Goal: Transaction & Acquisition: Purchase product/service

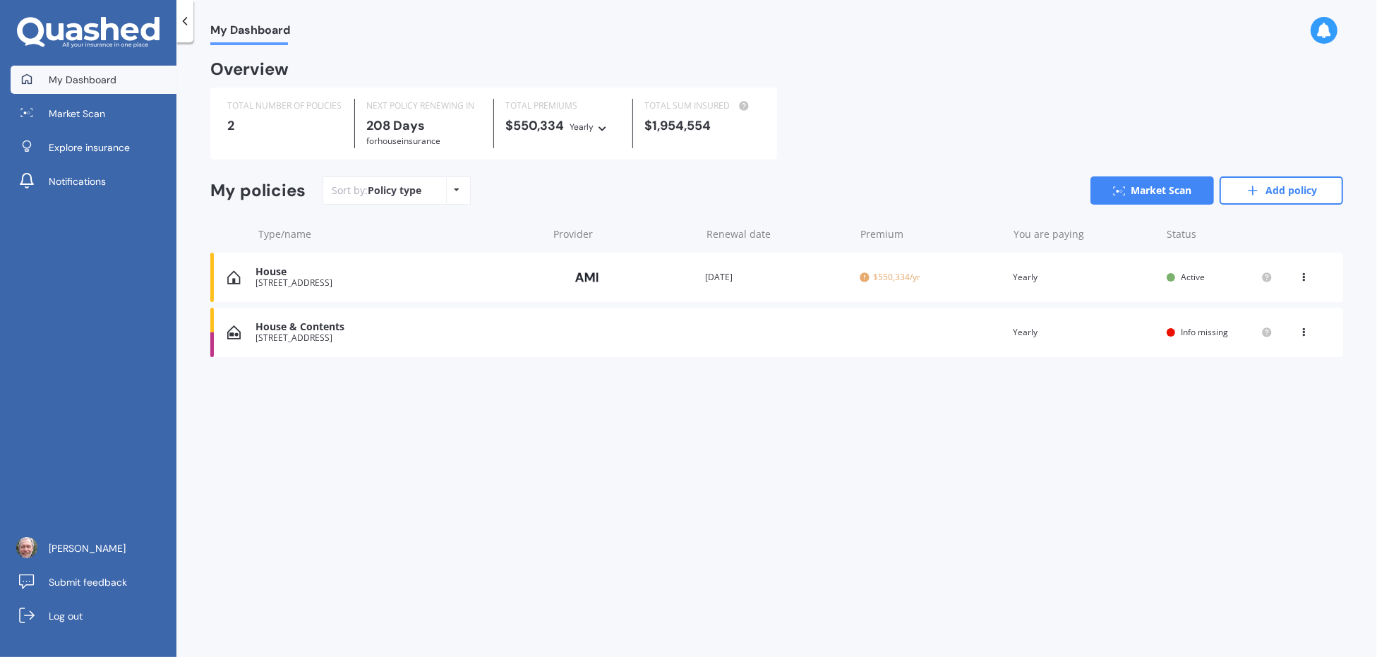
click at [184, 18] on icon at bounding box center [185, 21] width 14 height 14
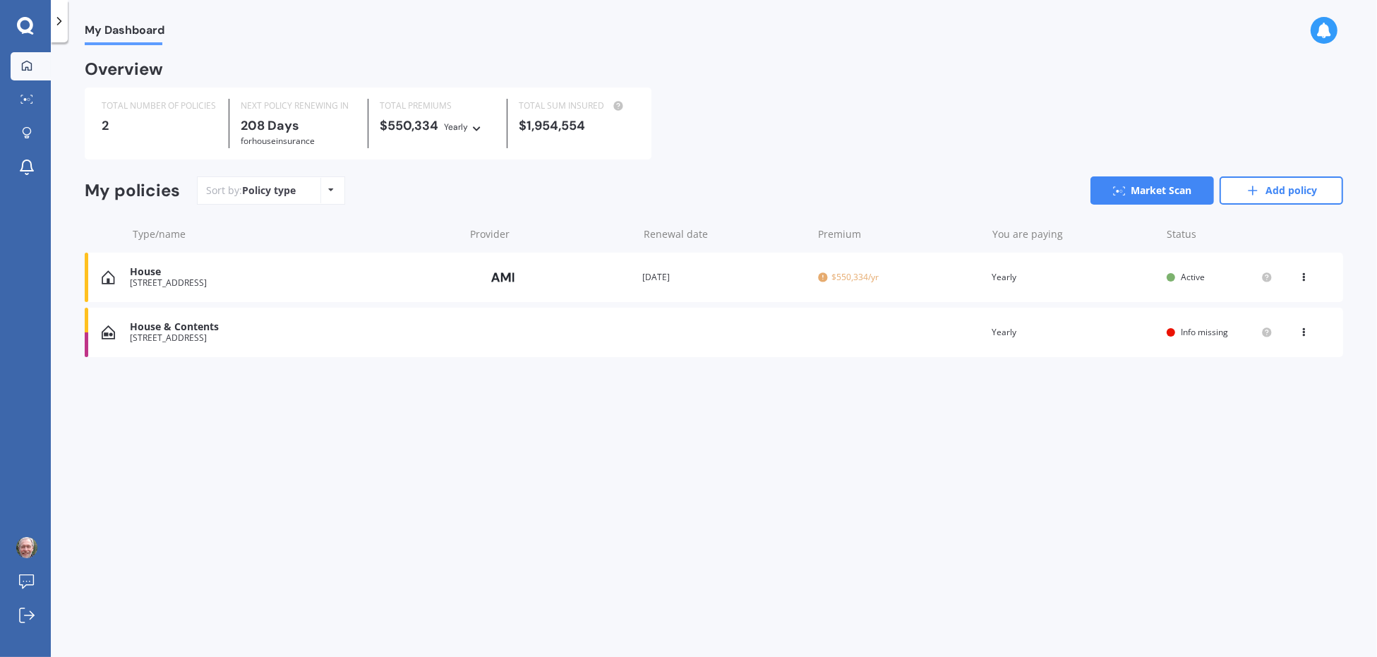
click at [59, 20] on icon at bounding box center [59, 21] width 14 height 14
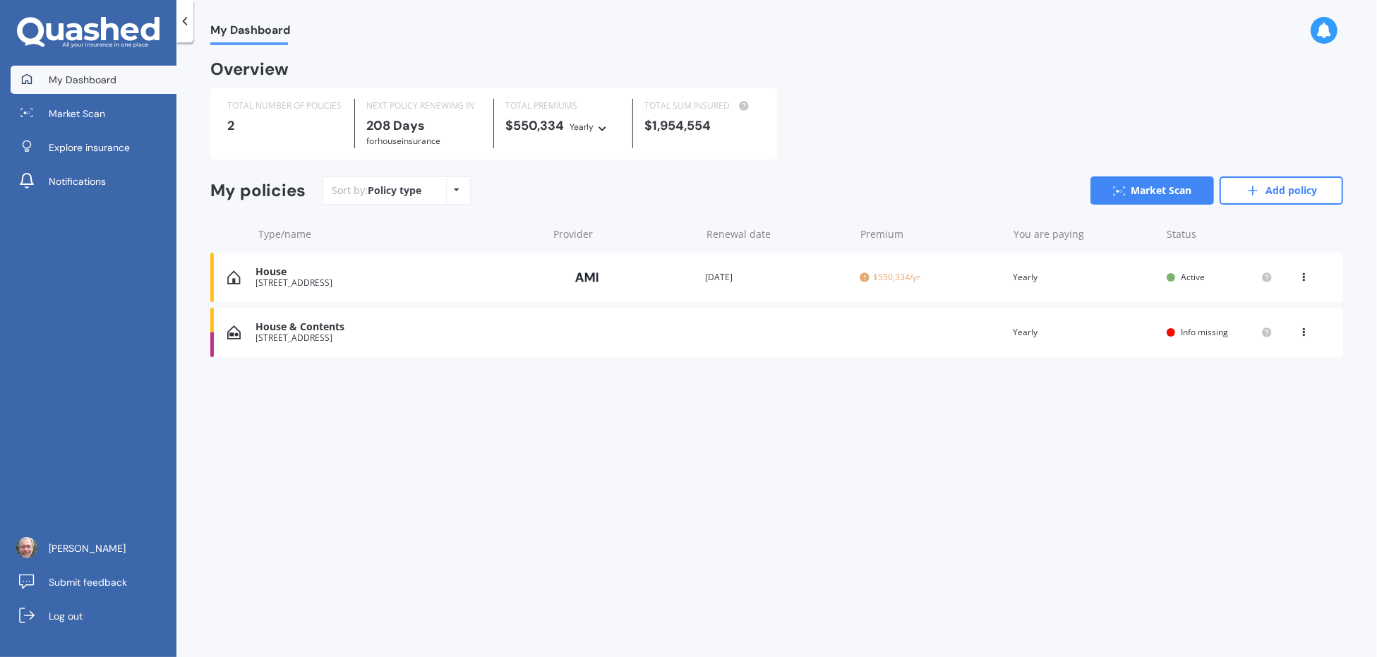
click at [76, 34] on icon at bounding box center [88, 33] width 143 height 32
click at [70, 153] on span "Explore insurance" at bounding box center [89, 148] width 81 height 14
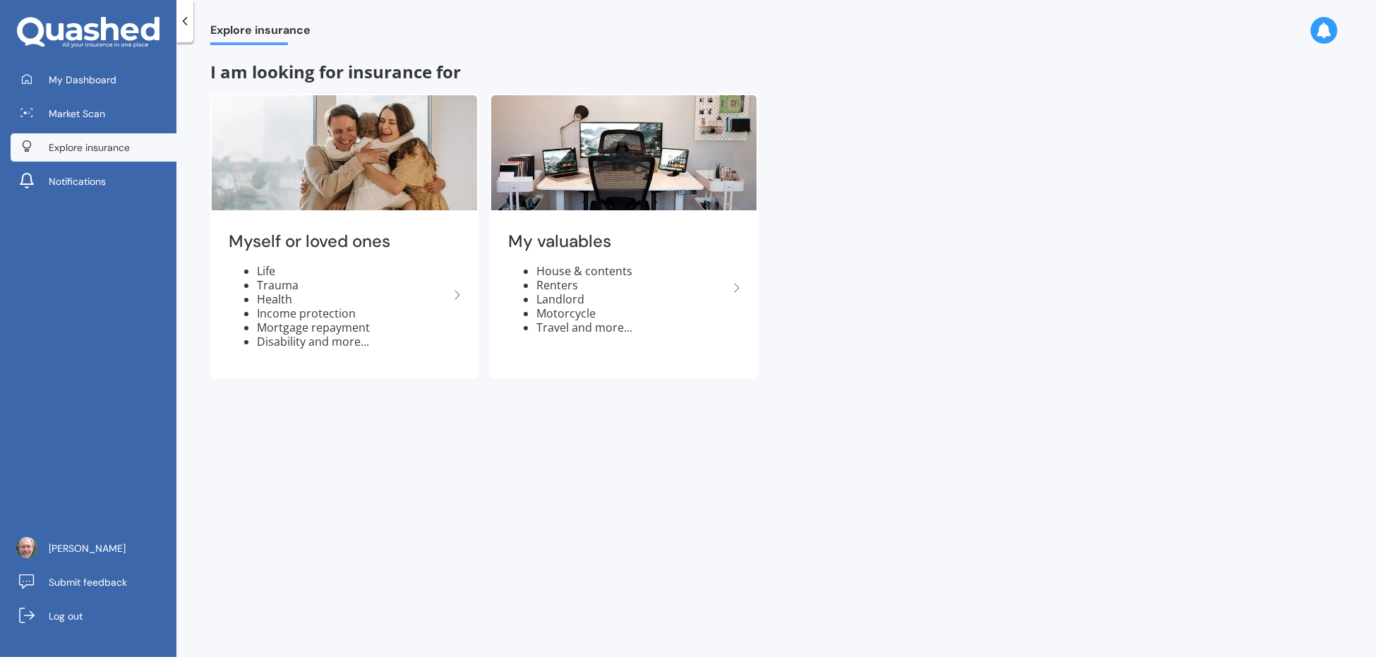
click at [74, 22] on icon at bounding box center [88, 33] width 143 height 32
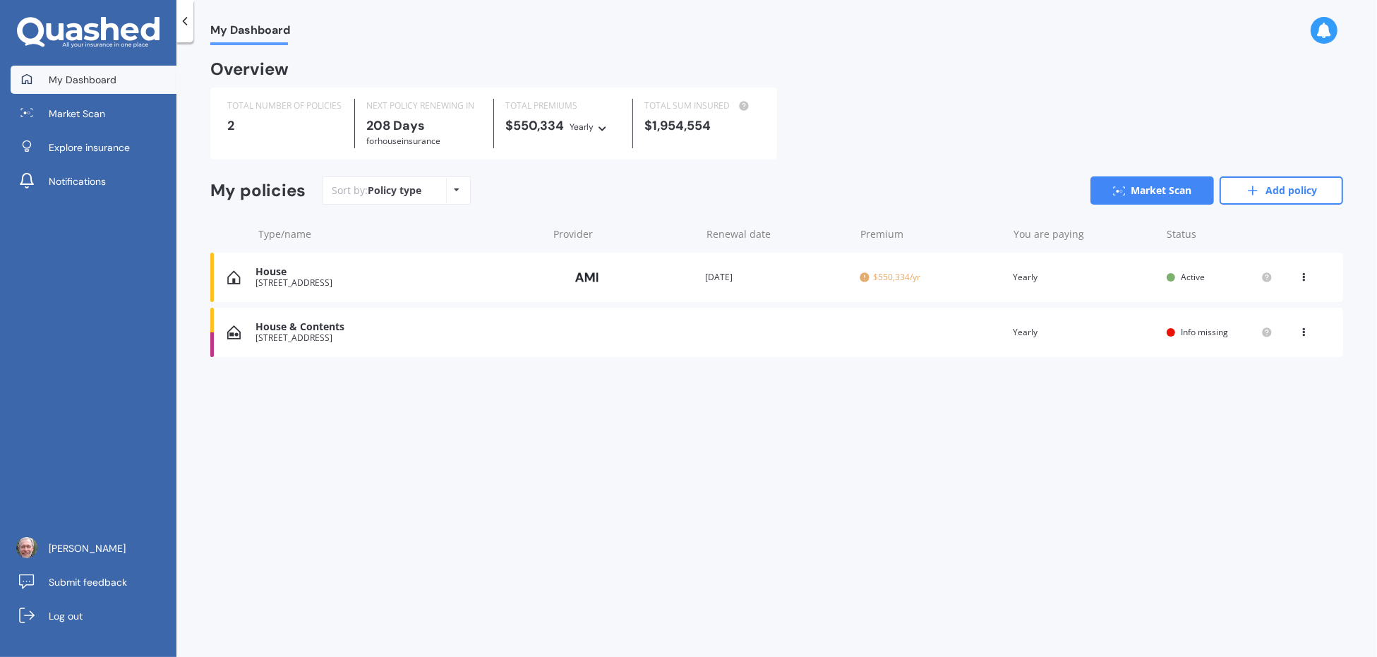
click at [77, 28] on icon at bounding box center [74, 32] width 16 height 18
click at [460, 191] on div "Policy type Alphabetical Date added Renewing next" at bounding box center [457, 190] width 22 height 25
click at [459, 191] on div "Policy type Alphabetical Date added Renewing next" at bounding box center [457, 190] width 22 height 25
click at [80, 29] on icon at bounding box center [74, 32] width 16 height 18
click at [80, 179] on span "Notifications" at bounding box center [77, 181] width 57 height 14
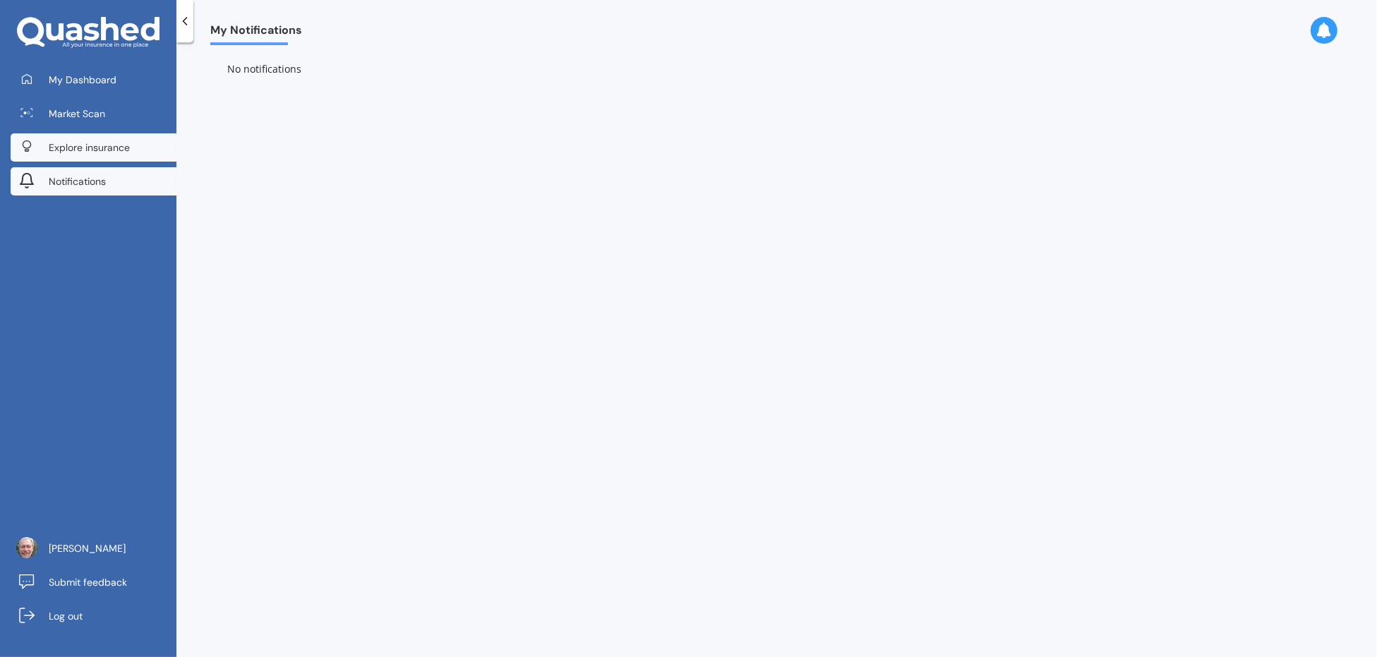
click at [79, 146] on span "Explore insurance" at bounding box center [89, 148] width 81 height 14
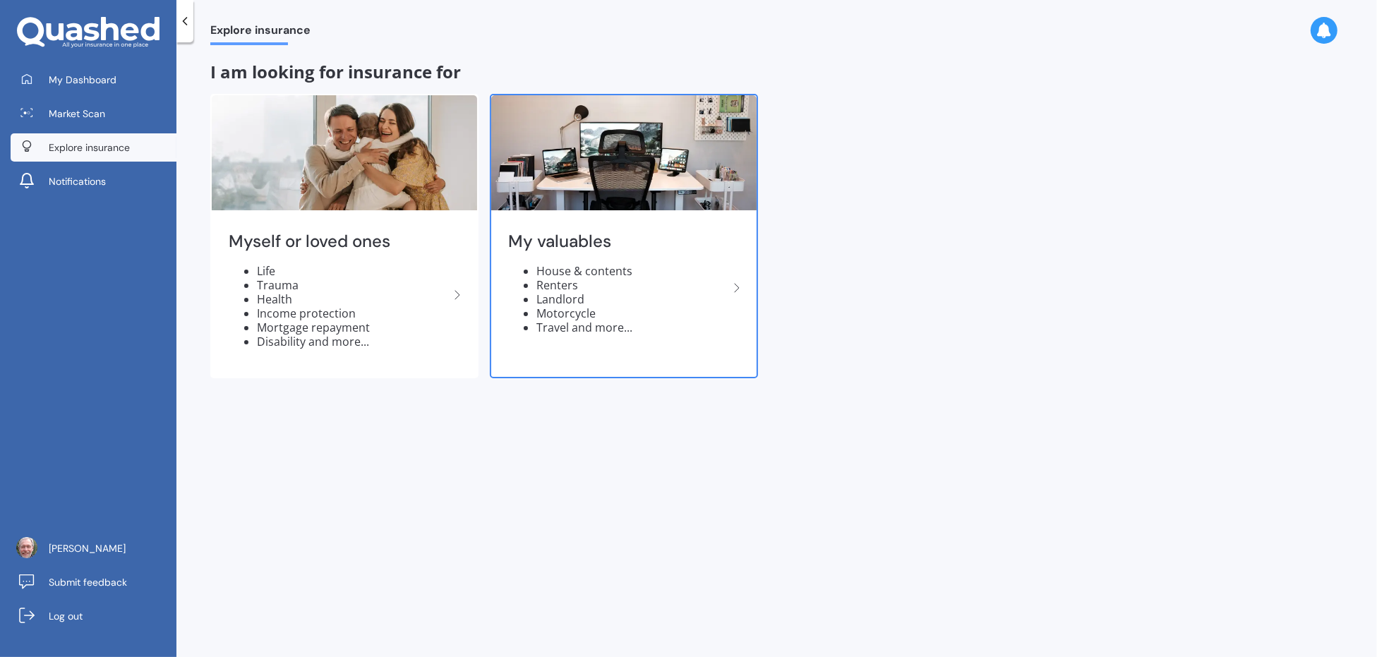
click at [736, 287] on icon at bounding box center [737, 288] width 17 height 17
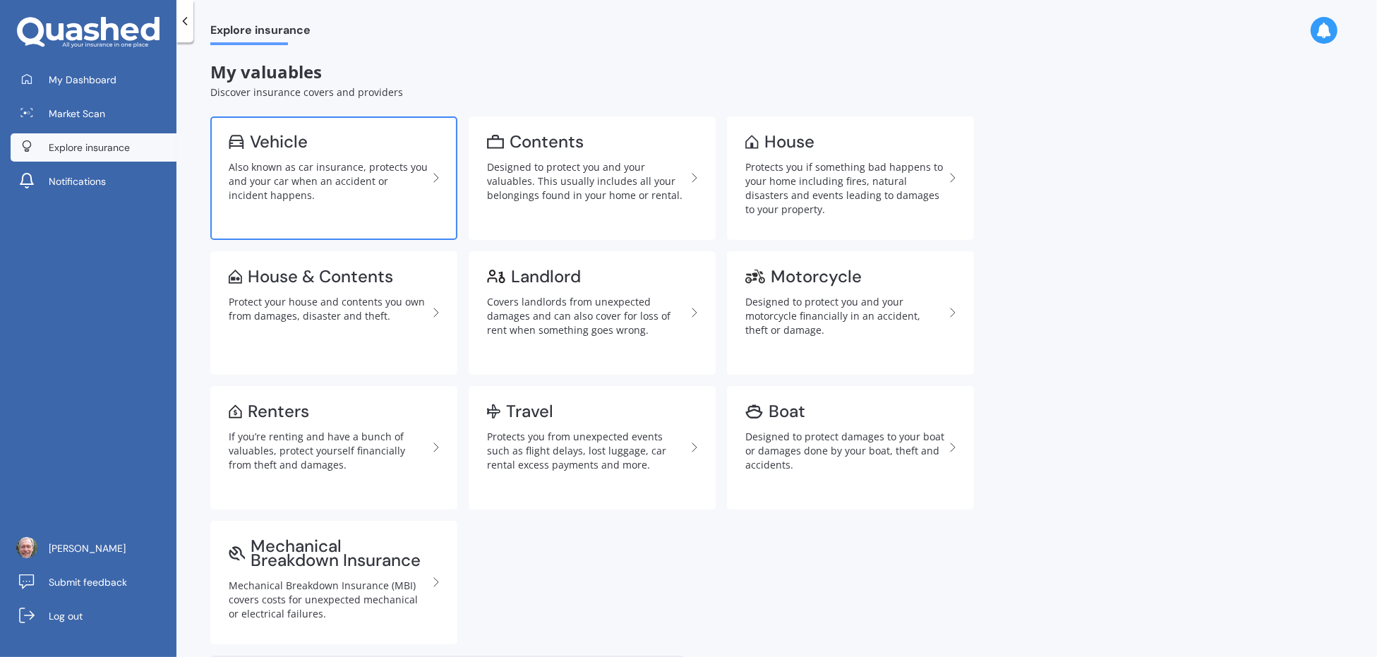
click at [266, 142] on div "Vehicle" at bounding box center [279, 142] width 58 height 14
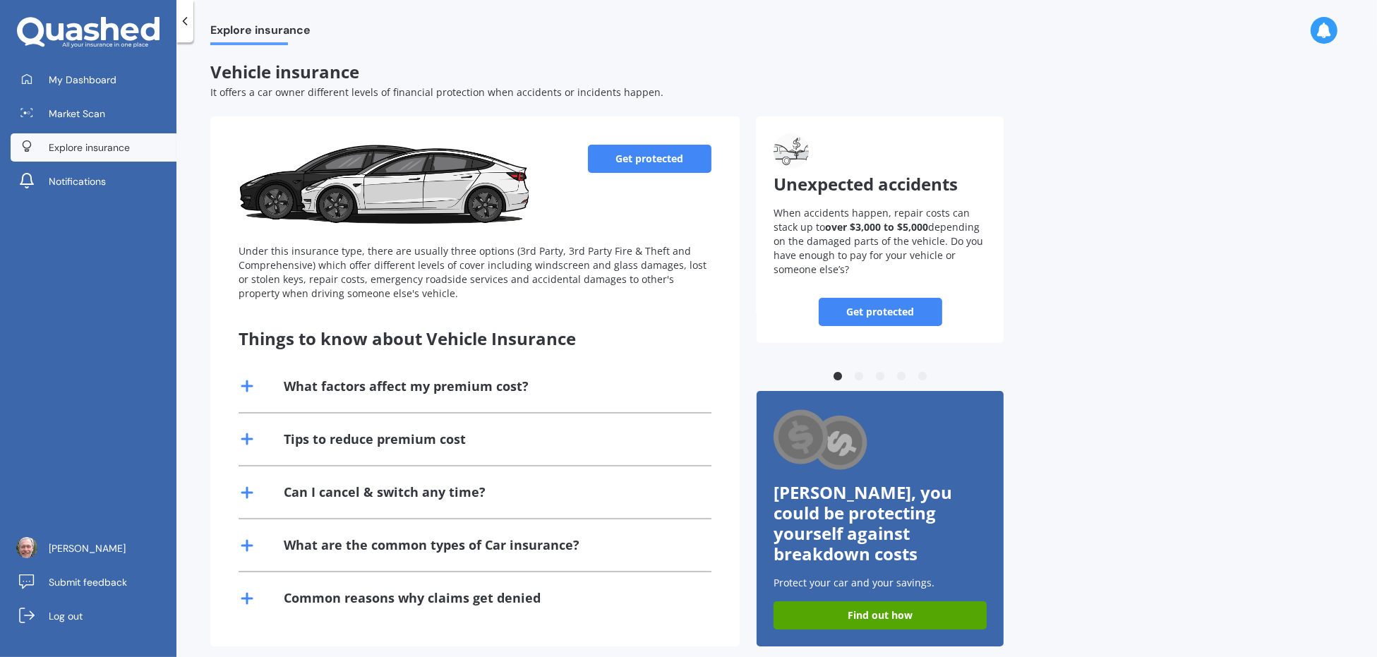
scroll to position [2, 0]
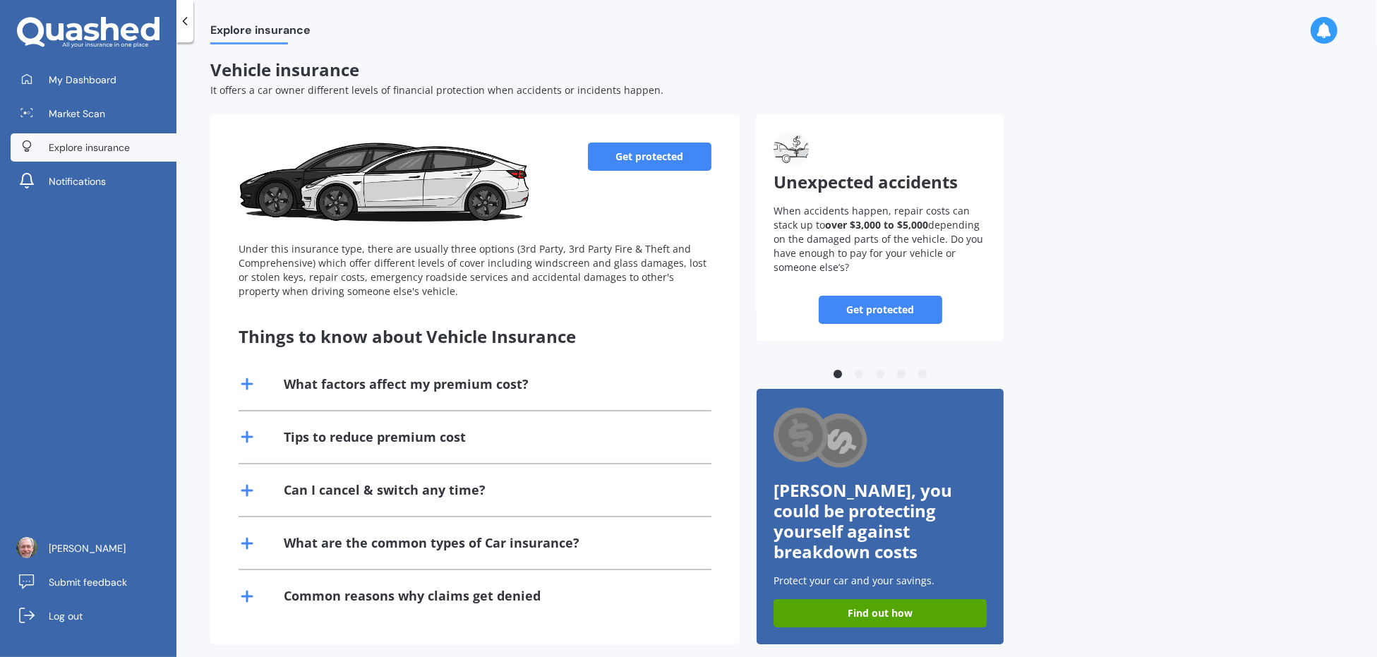
click at [398, 380] on div "What factors affect my premium cost?" at bounding box center [406, 385] width 245 height 18
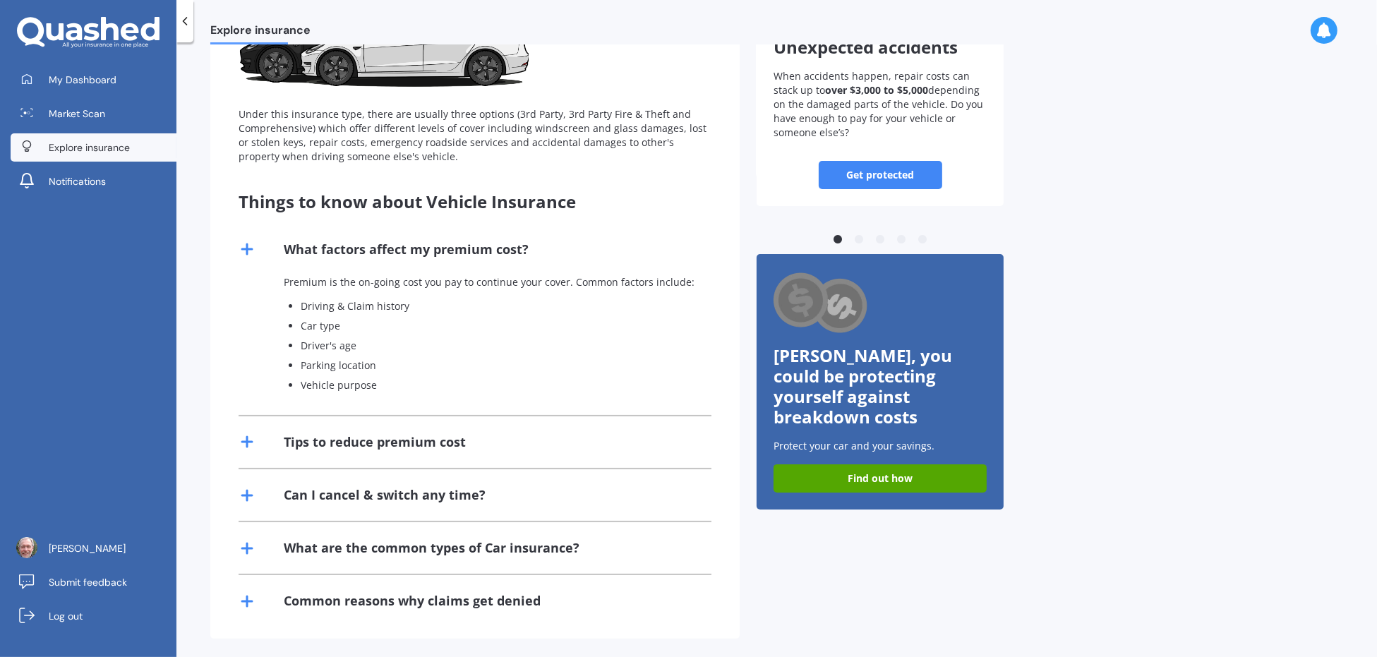
scroll to position [142, 0]
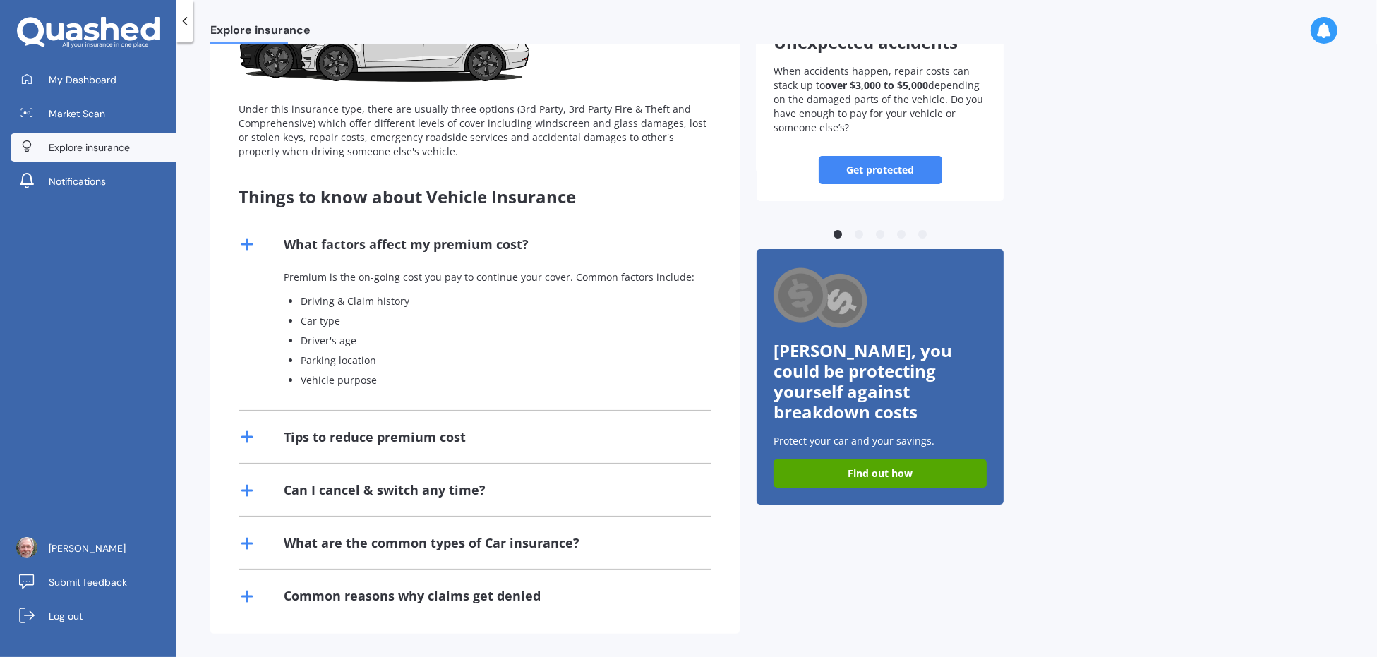
click at [386, 434] on div "Tips to reduce premium cost" at bounding box center [375, 438] width 182 height 18
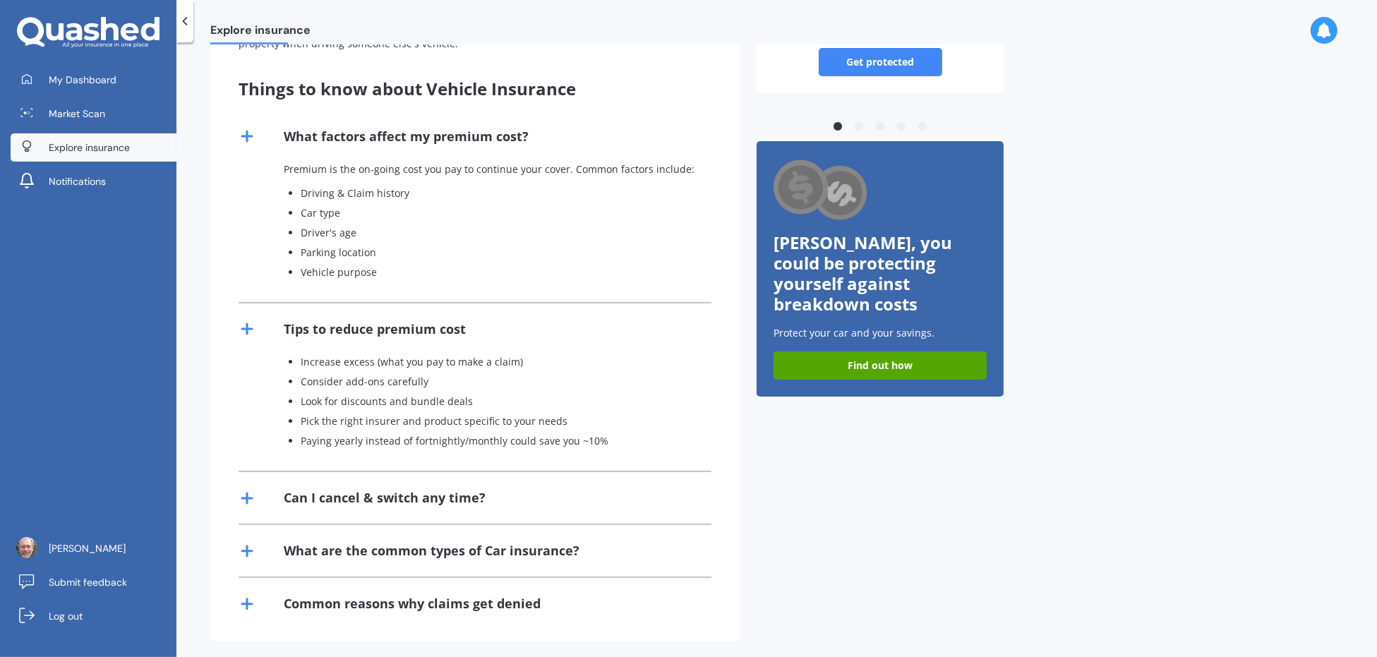
scroll to position [258, 0]
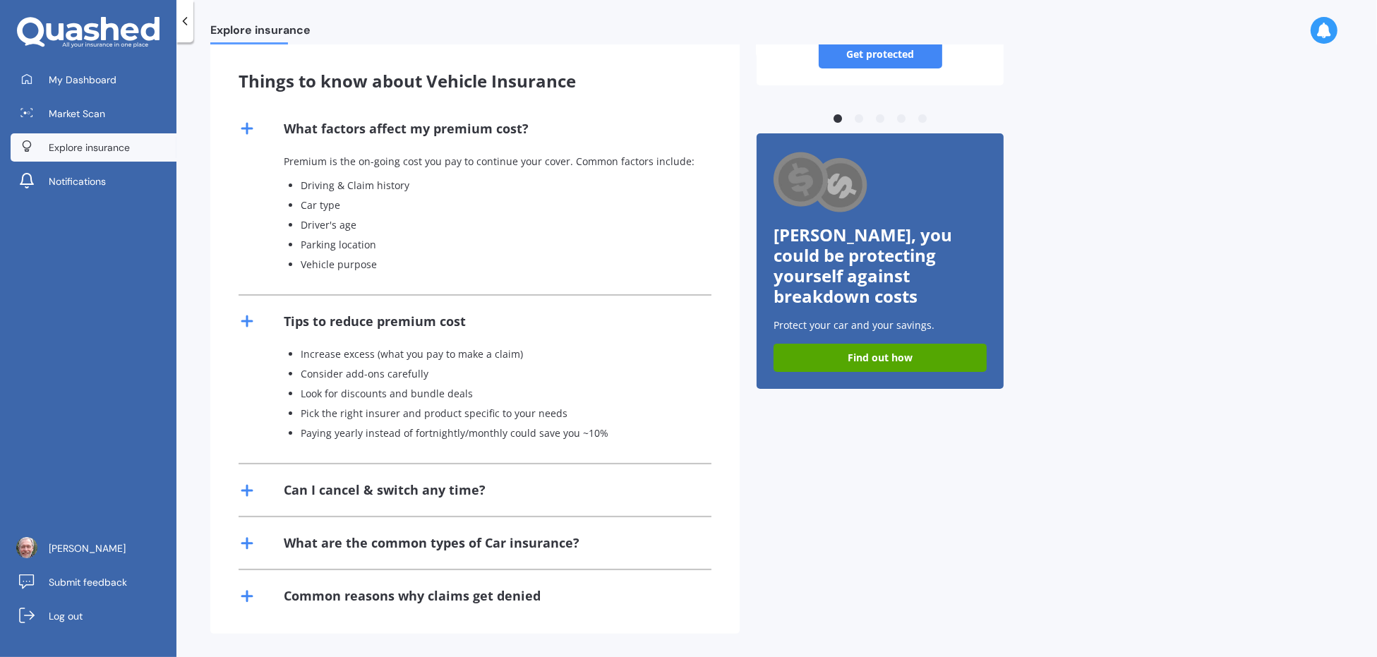
click at [386, 484] on div "Can I cancel & switch any time?" at bounding box center [385, 491] width 202 height 18
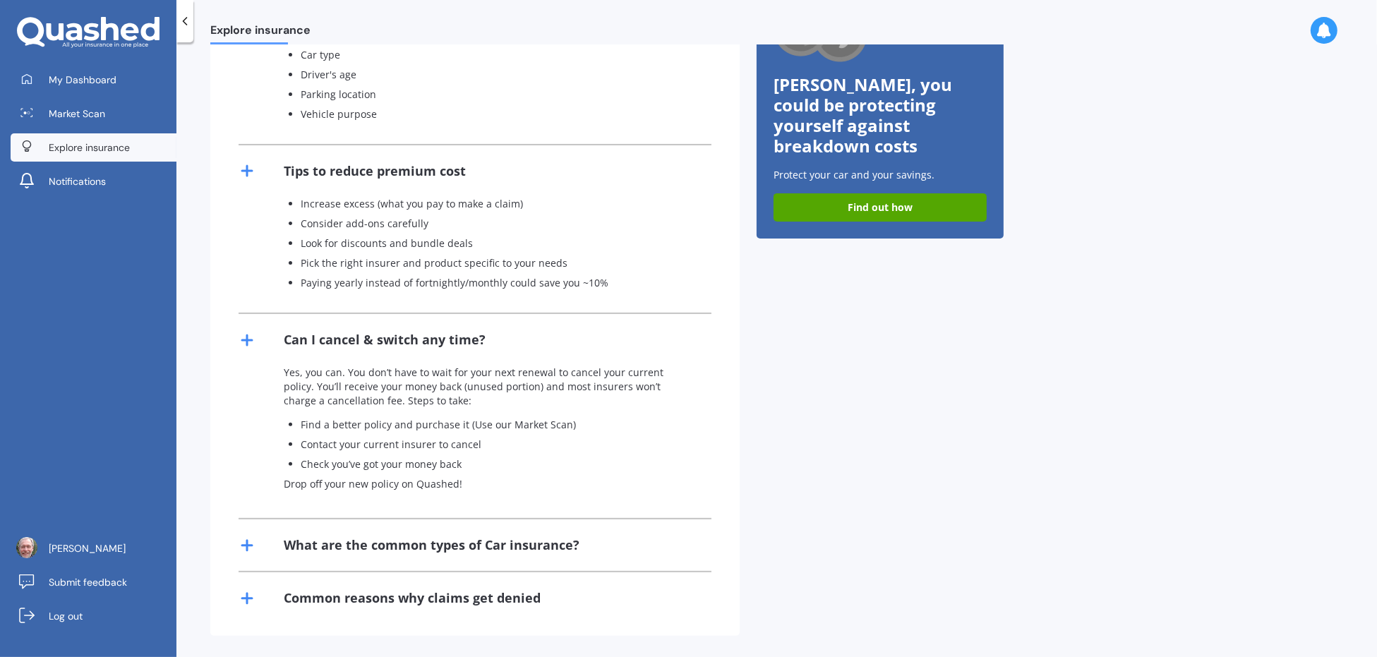
scroll to position [410, 0]
click at [402, 537] on div "What are the common types of Car insurance?" at bounding box center [432, 543] width 296 height 18
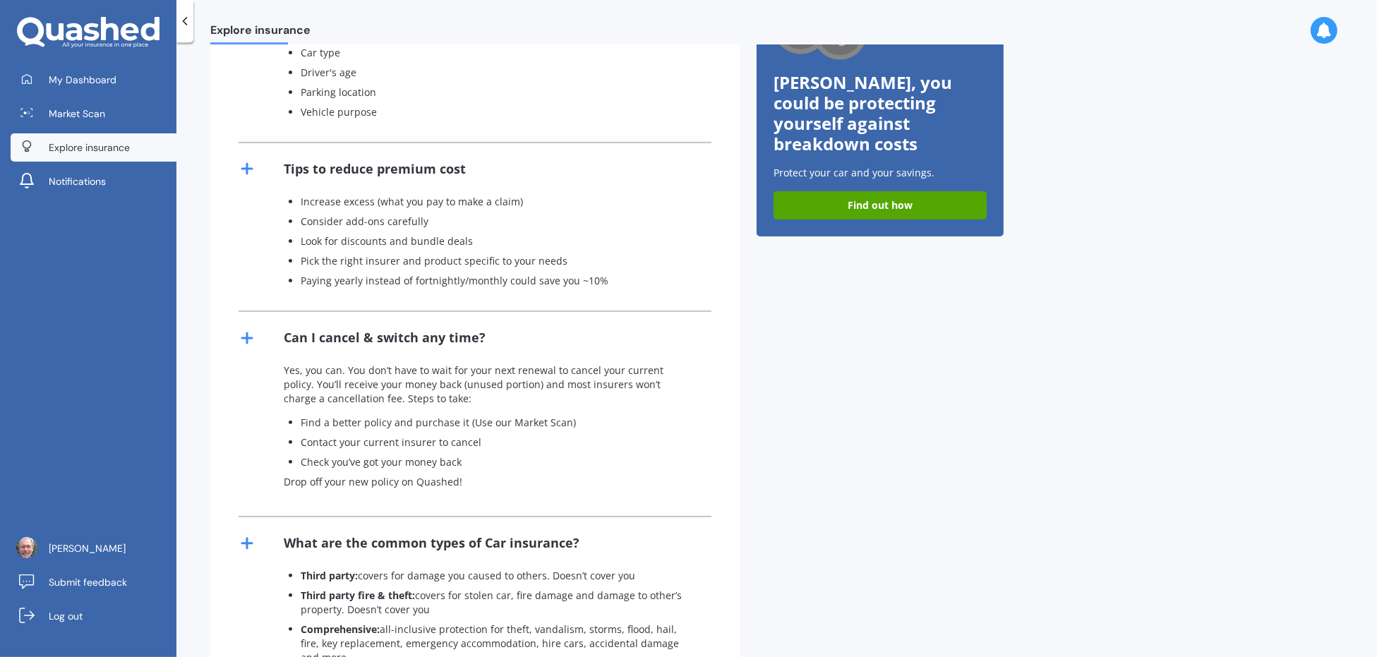
scroll to position [515, 0]
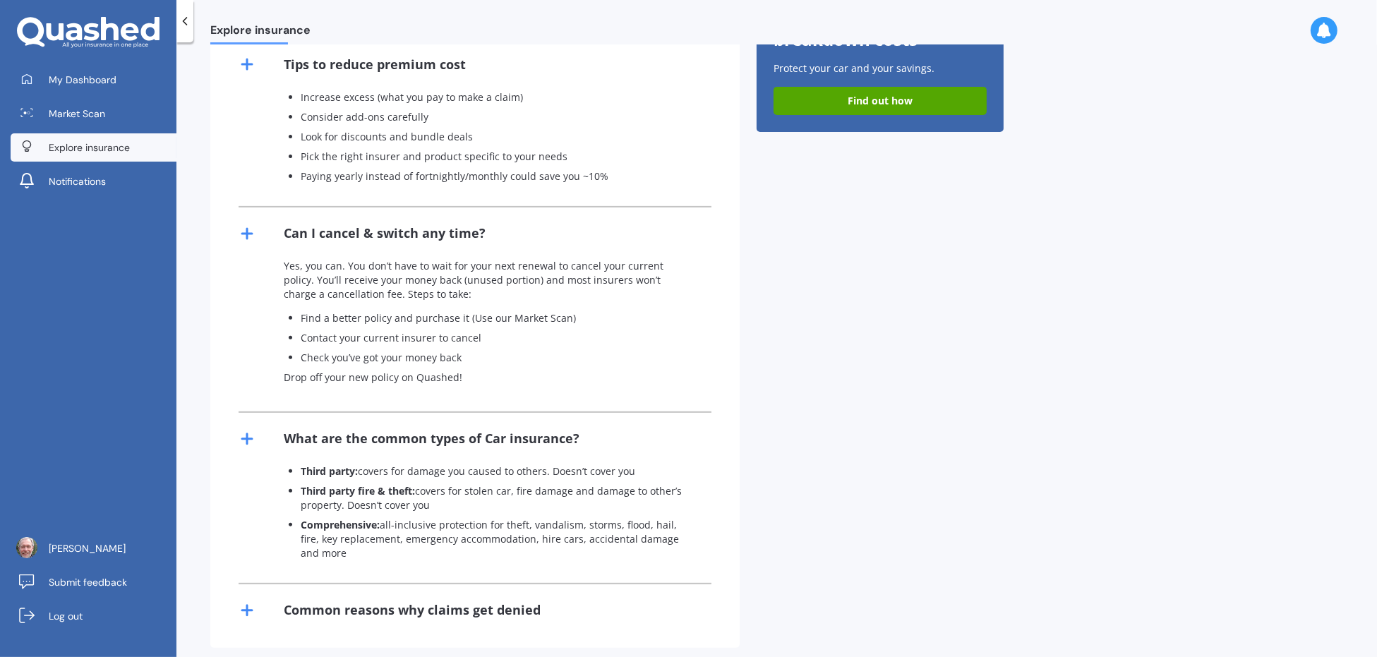
click at [371, 602] on div "Common reasons why claims get denied" at bounding box center [412, 611] width 257 height 18
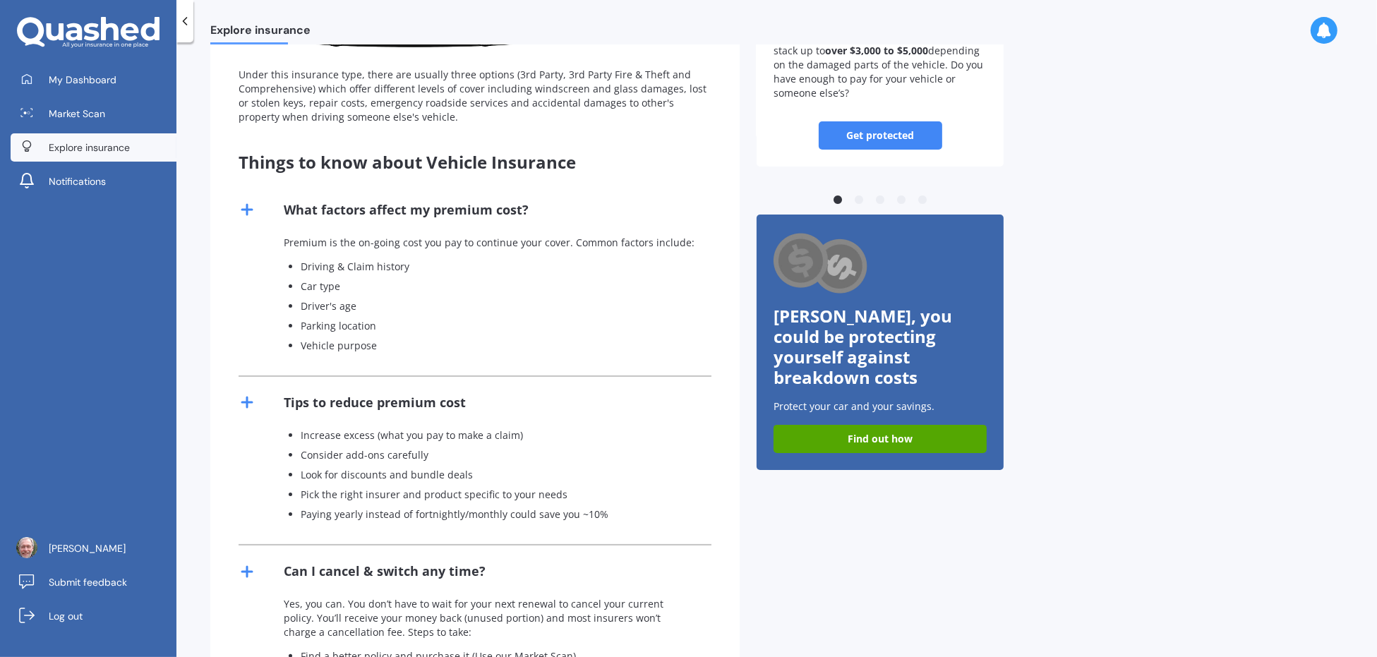
scroll to position [0, 0]
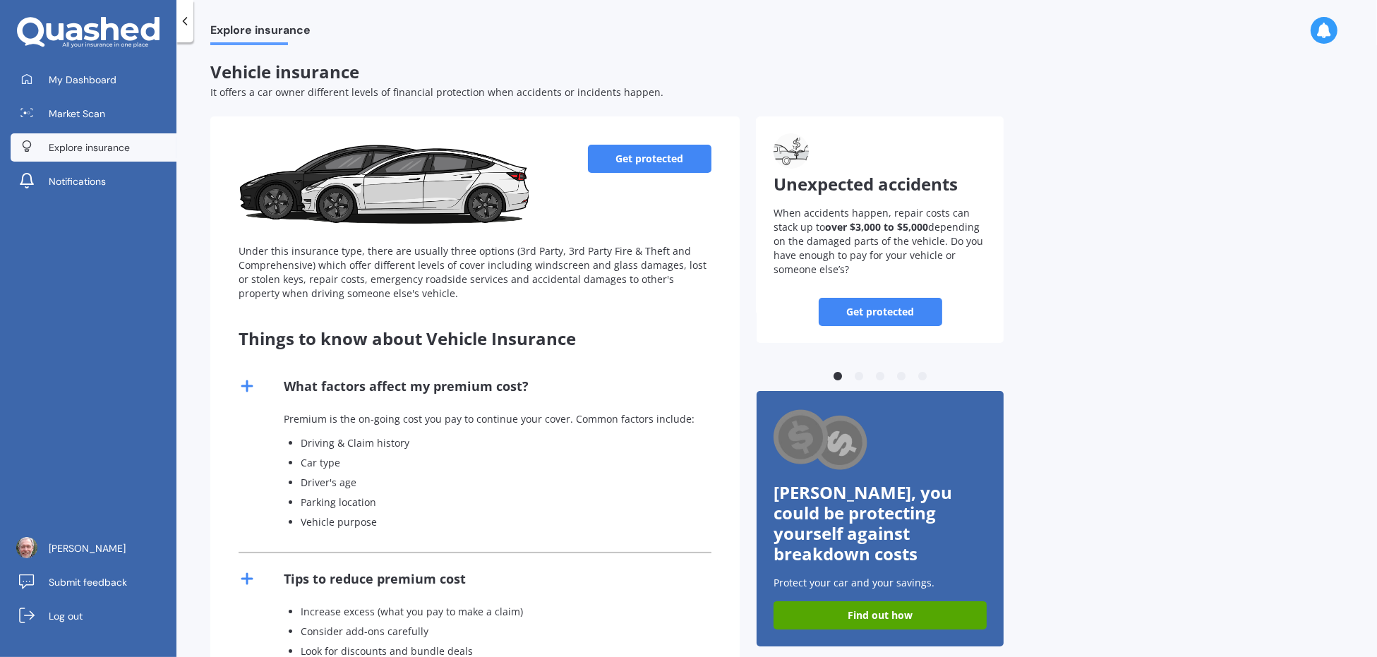
click at [880, 316] on link "Get protected" at bounding box center [881, 312] width 124 height 28
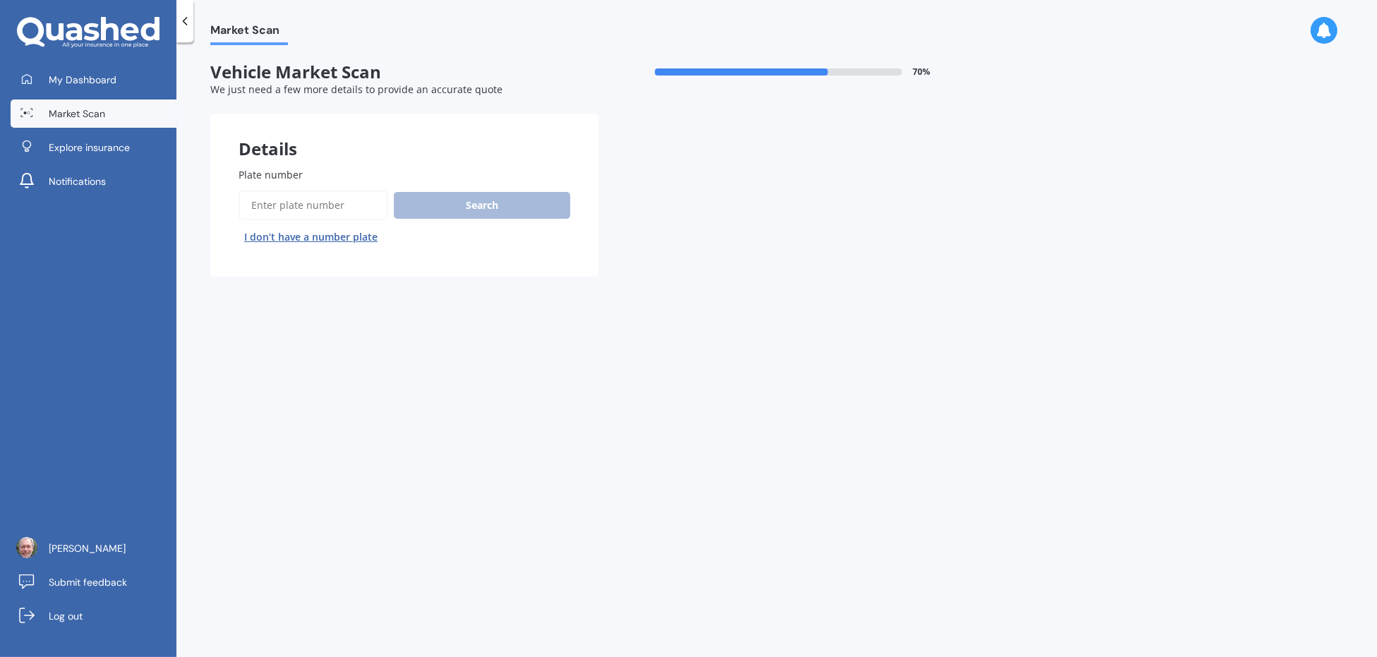
click at [410, 203] on div "Search I don’t have a number plate" at bounding box center [405, 220] width 332 height 58
click at [261, 203] on input "Plate number" at bounding box center [314, 206] width 150 height 30
type input "fcu808"
click at [495, 205] on button "Search" at bounding box center [482, 205] width 177 height 27
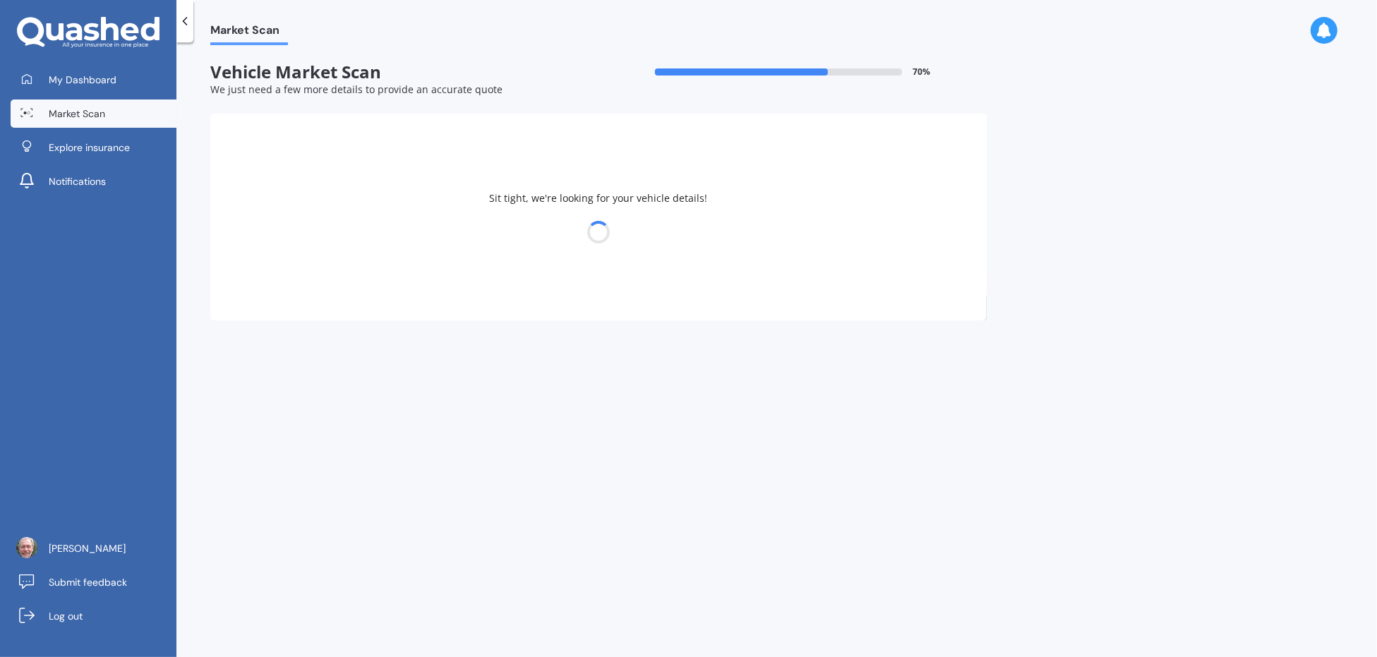
select select "19"
select select "06"
select select "1950"
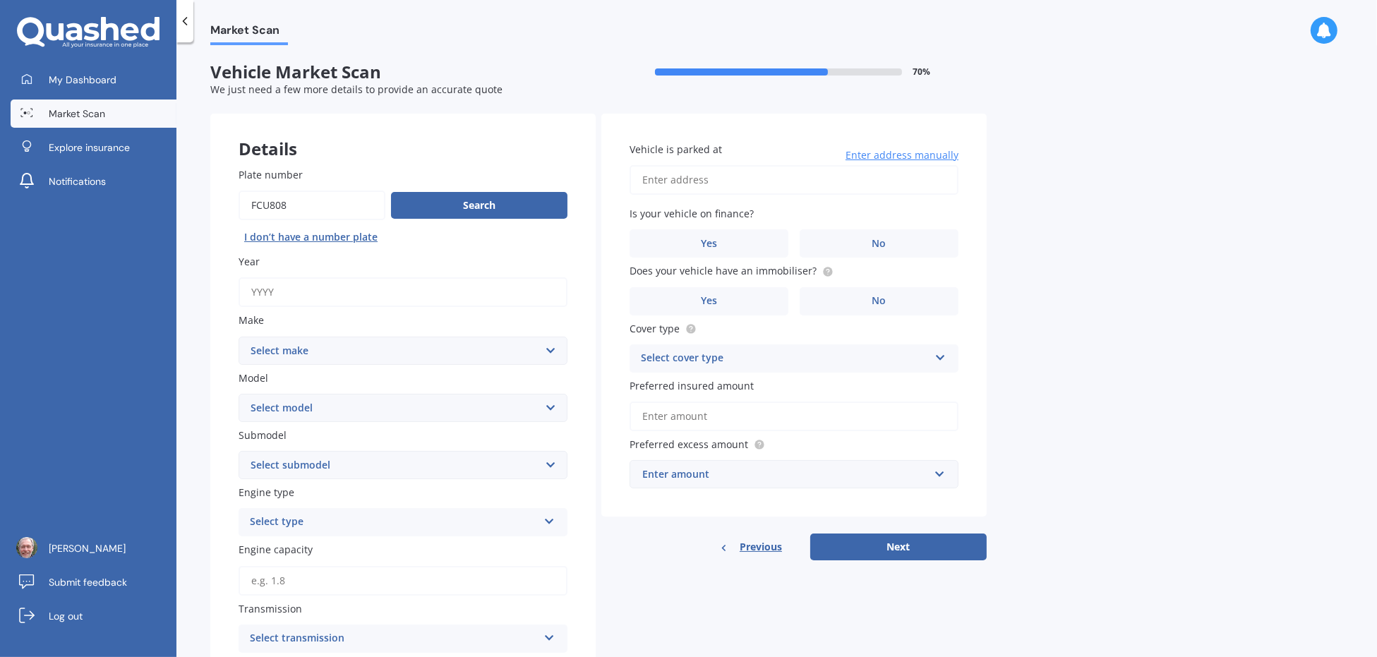
click at [304, 208] on input "Plate number" at bounding box center [312, 206] width 147 height 30
type input "f"
type input "CFU808"
click at [462, 203] on button "Search" at bounding box center [479, 205] width 177 height 27
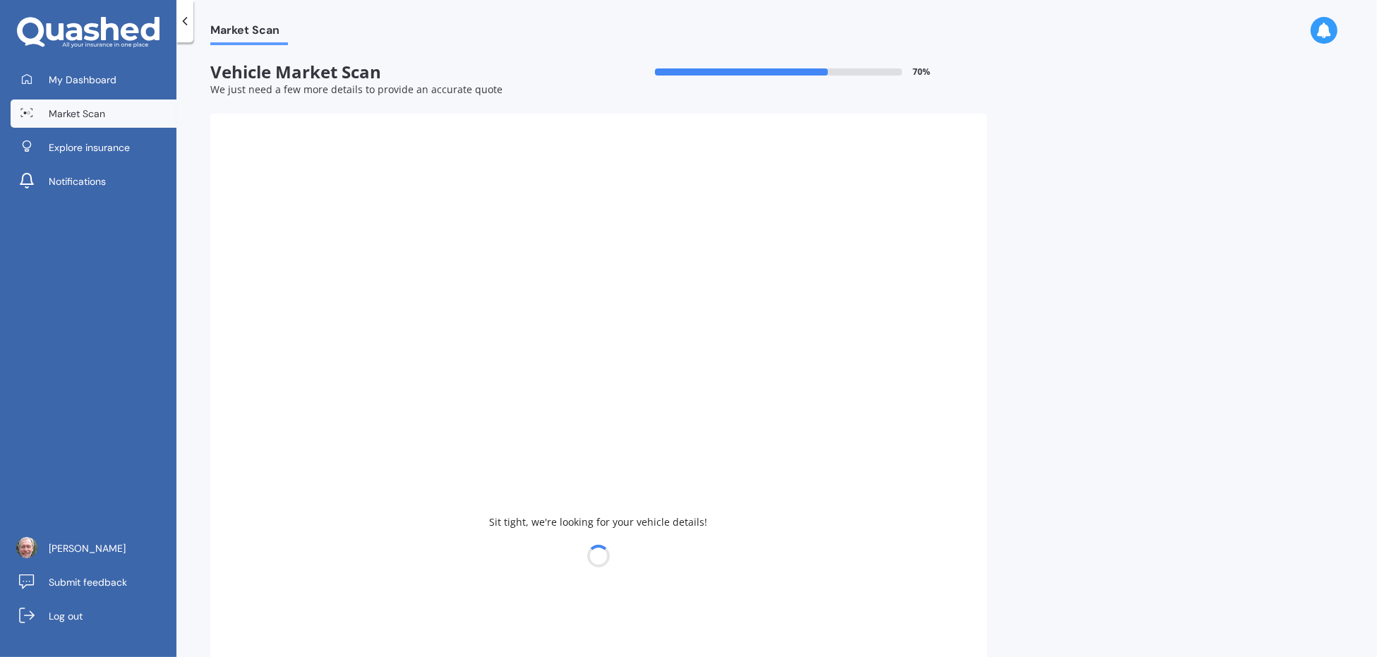
type input "2004"
select select "HOLDEN"
select select "ASTRA"
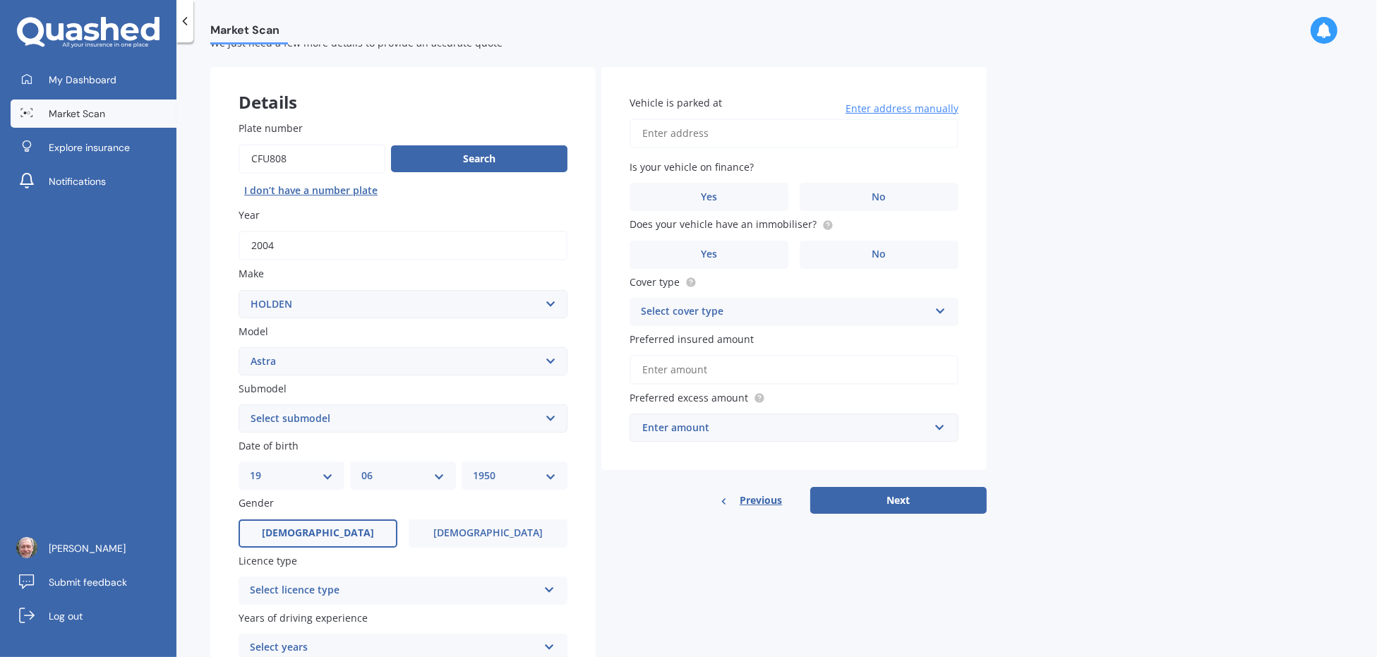
scroll to position [70, 0]
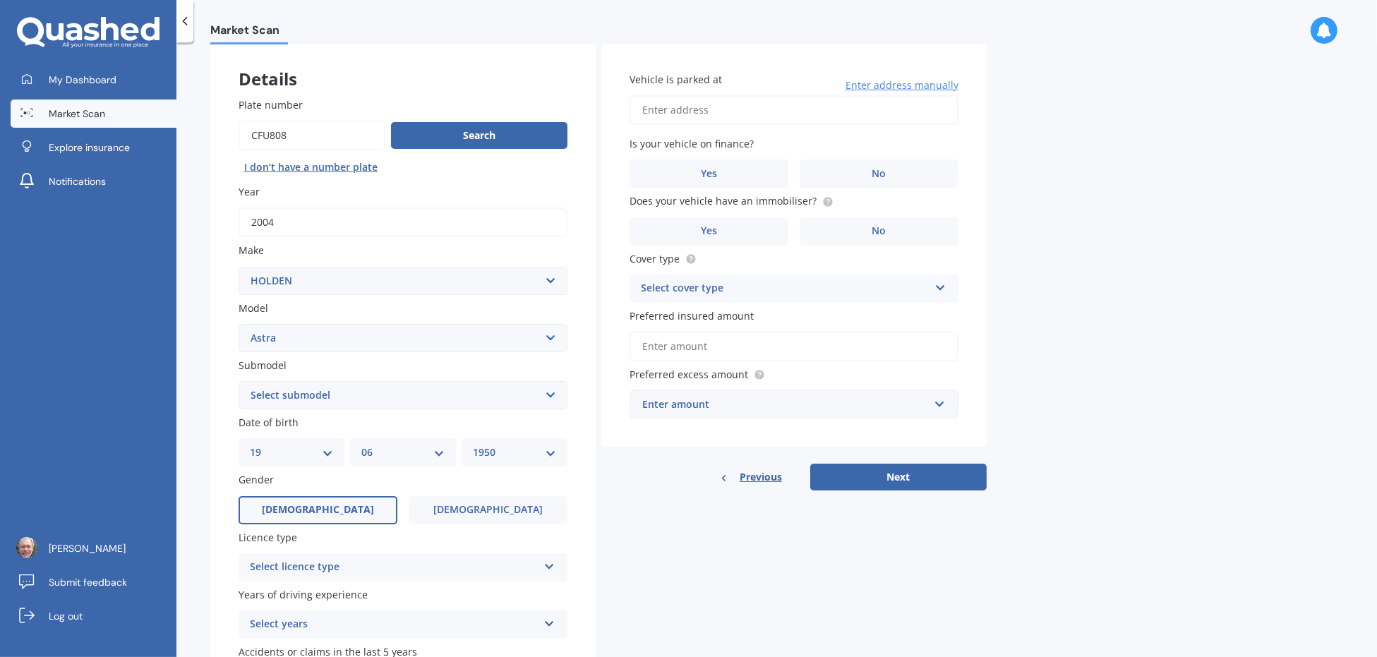
click at [551, 393] on select "Select submodel (All other) CD CDI Diesel Turbo CDT i Diesel Turbo CDX City Con…" at bounding box center [403, 395] width 329 height 28
select select "CD"
click at [239, 381] on select "Select submodel (All other) CD CDI Diesel Turbo CDT i Diesel Turbo CDX City Con…" at bounding box center [403, 395] width 329 height 28
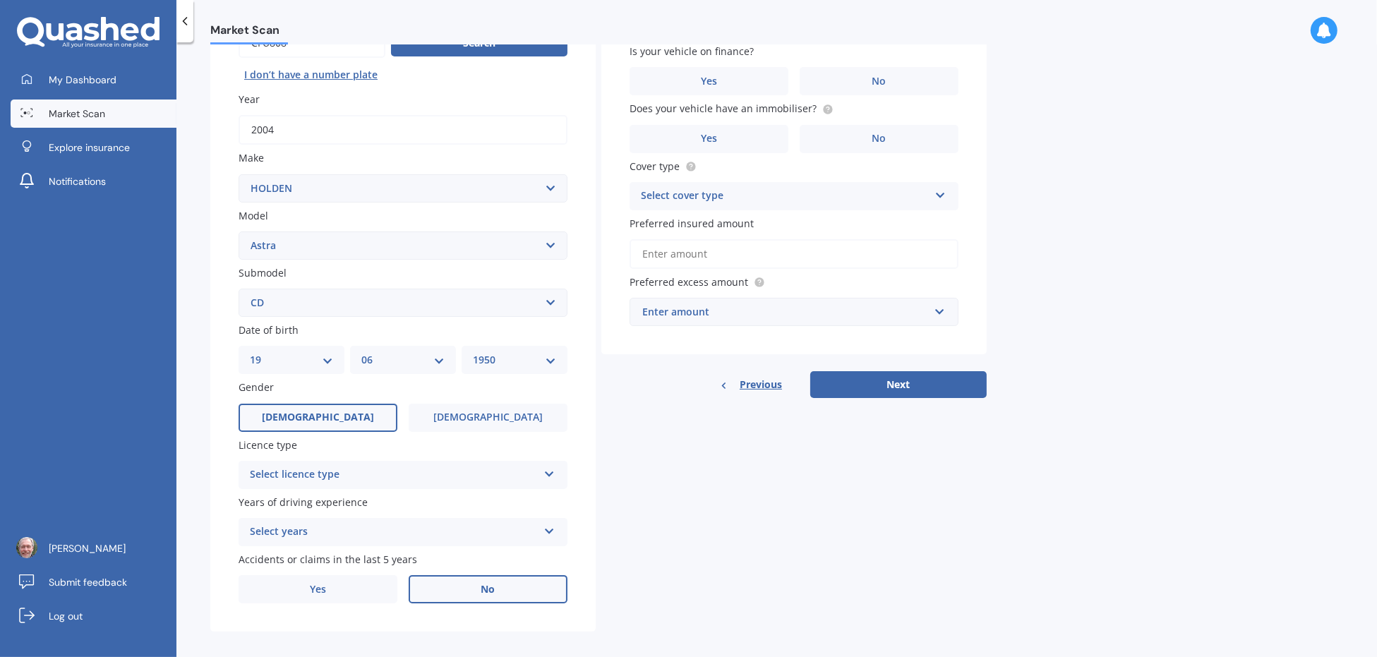
scroll to position [174, 0]
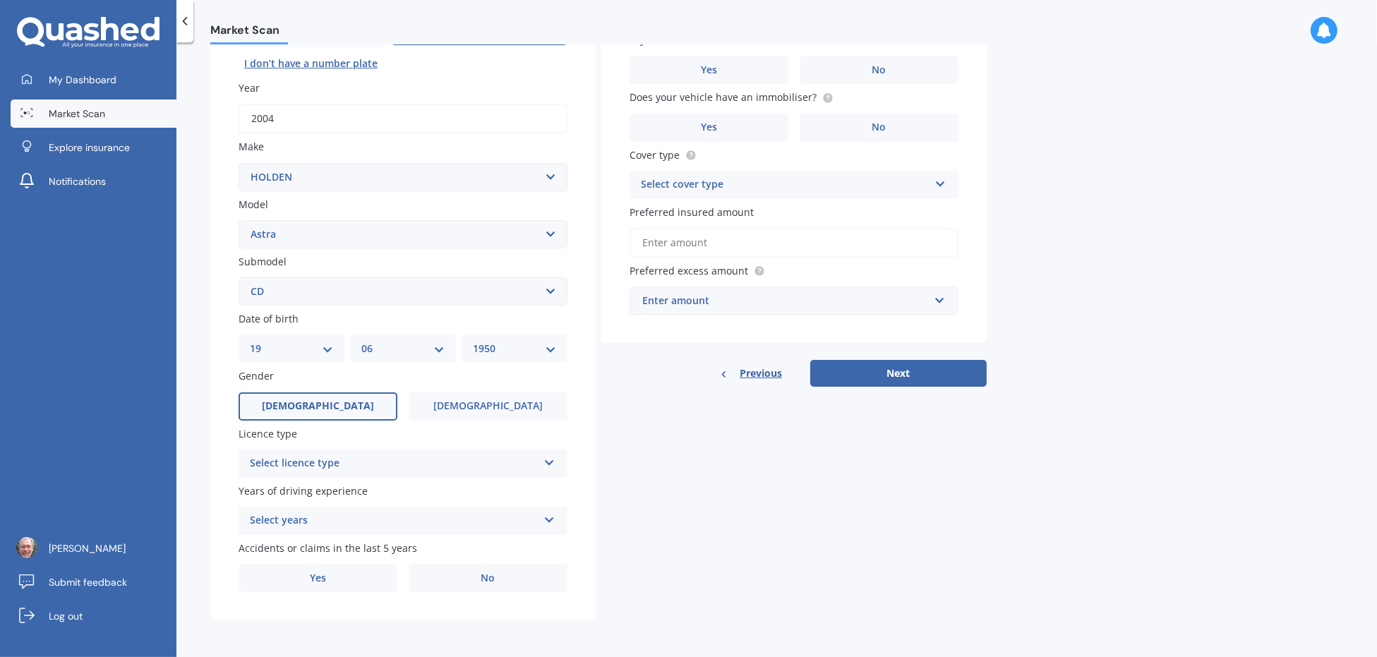
click at [552, 460] on icon at bounding box center [550, 460] width 12 height 10
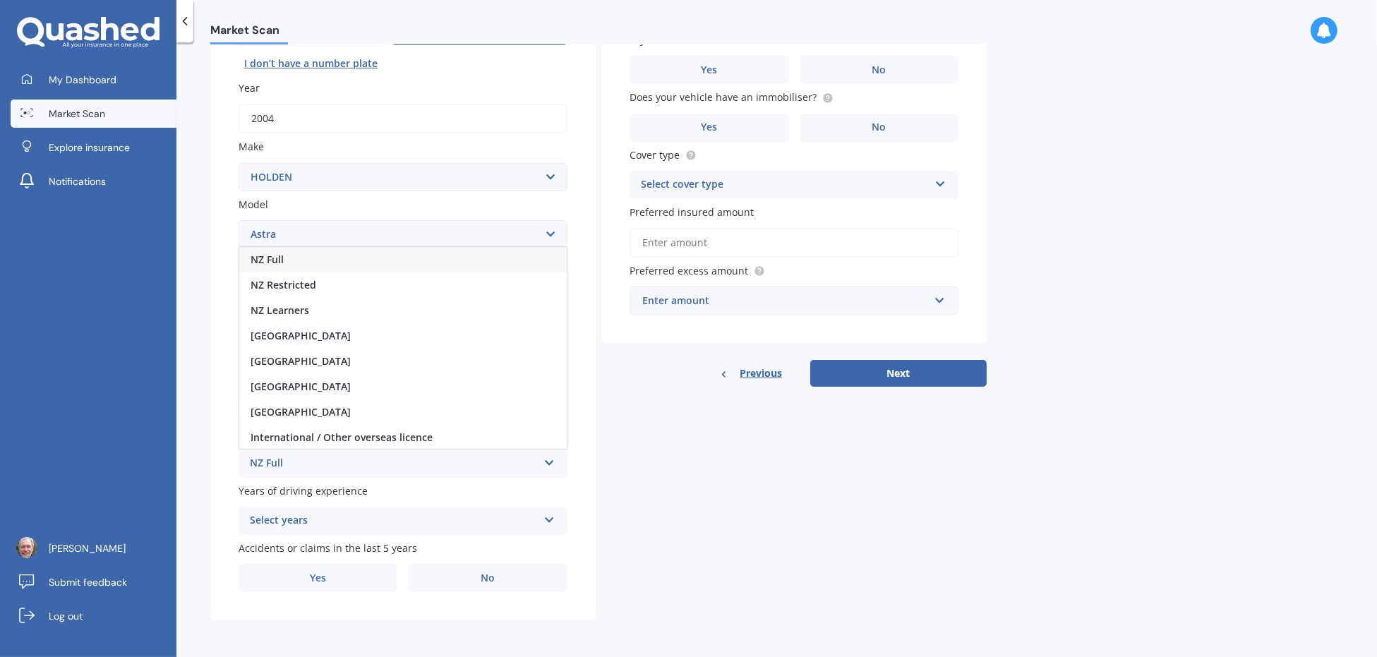
click at [273, 255] on span "NZ Full" at bounding box center [267, 259] width 33 height 13
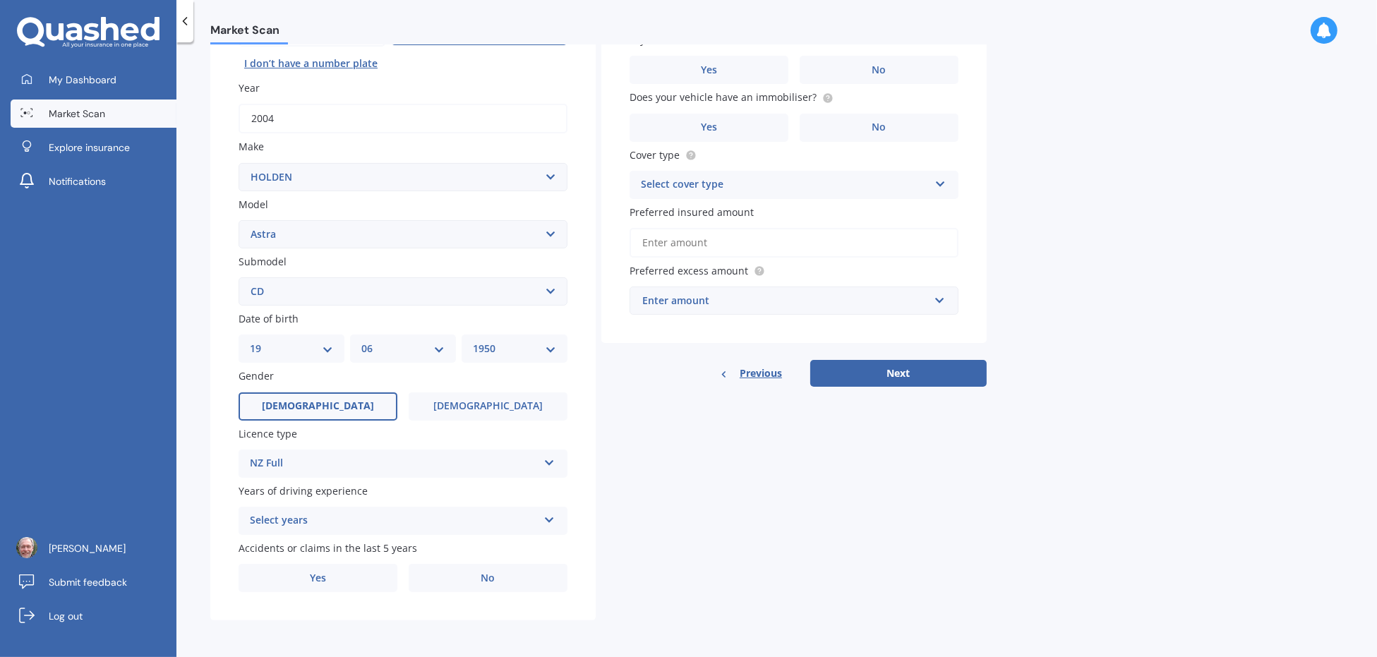
click at [549, 518] on icon at bounding box center [550, 518] width 12 height 10
click at [279, 389] on span "5 or more years" at bounding box center [289, 391] width 76 height 13
click at [490, 585] on label "No" at bounding box center [488, 578] width 159 height 28
click at [0, 0] on input "No" at bounding box center [0, 0] width 0 height 0
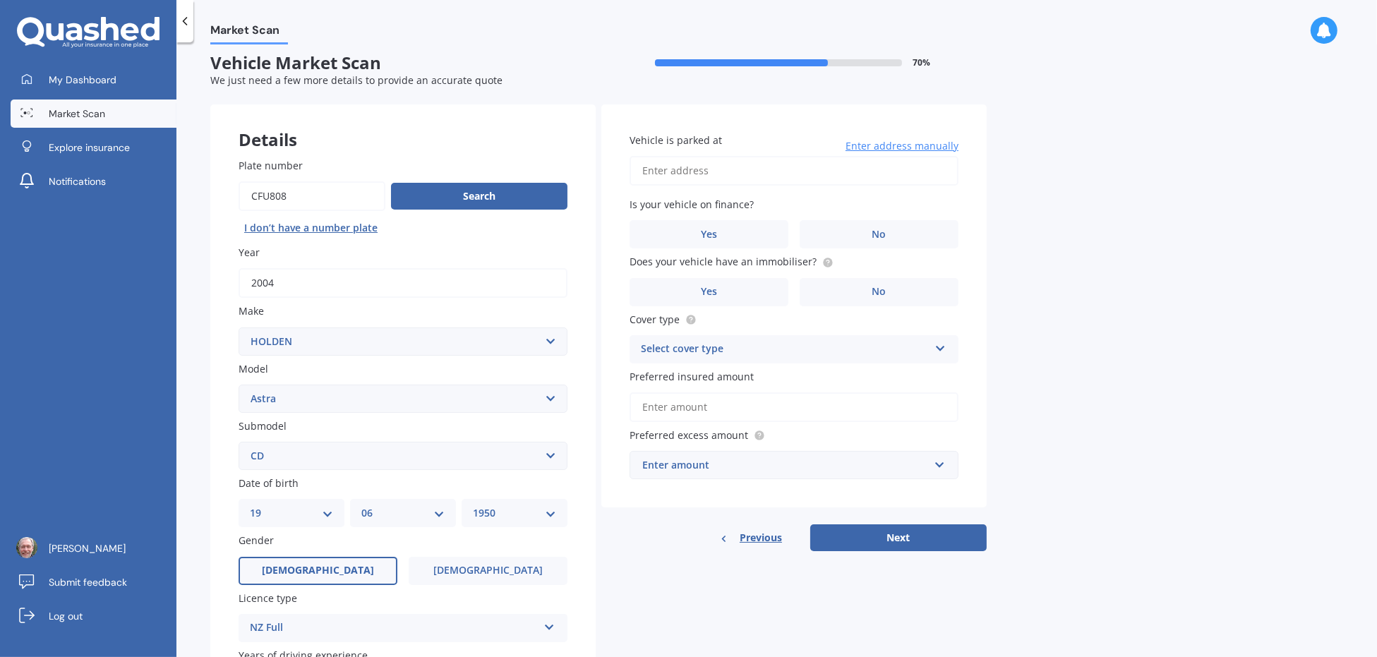
scroll to position [0, 0]
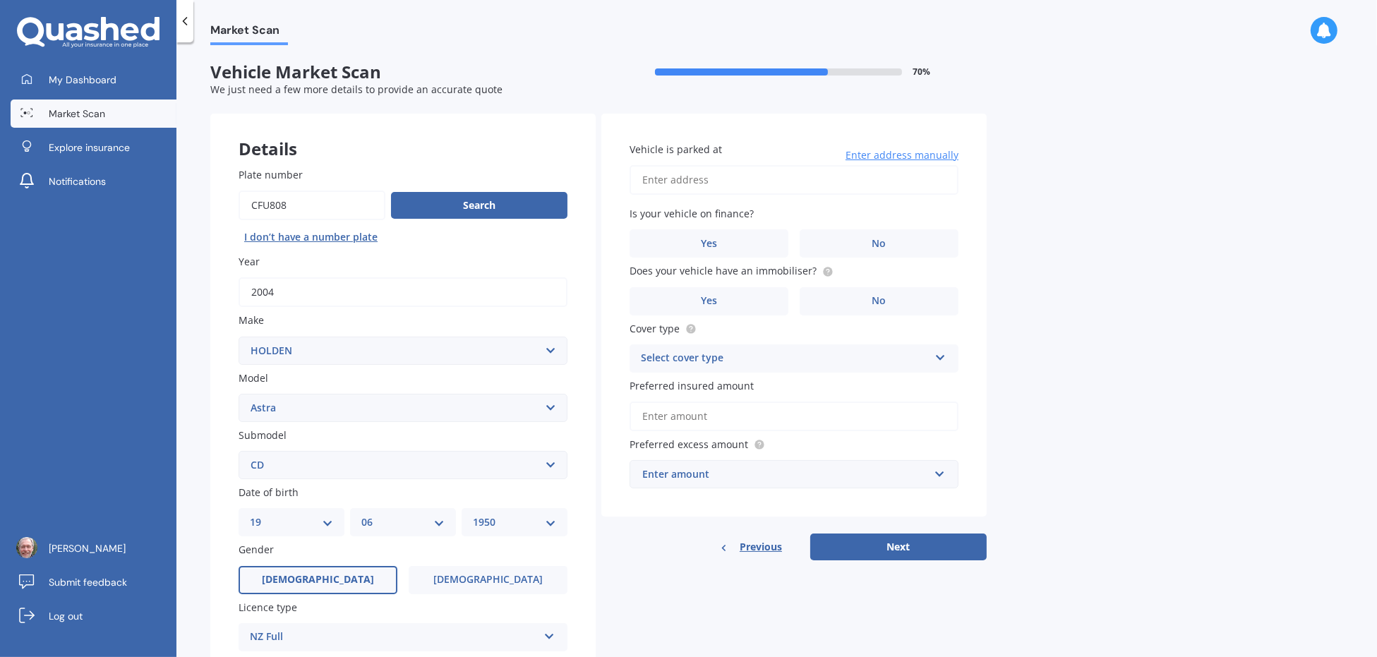
click at [696, 182] on input "Vehicle is parked at" at bounding box center [794, 180] width 329 height 30
type input "[STREET_ADDRESS]"
click at [867, 246] on label "No" at bounding box center [879, 243] width 159 height 28
click at [0, 0] on input "No" at bounding box center [0, 0] width 0 height 0
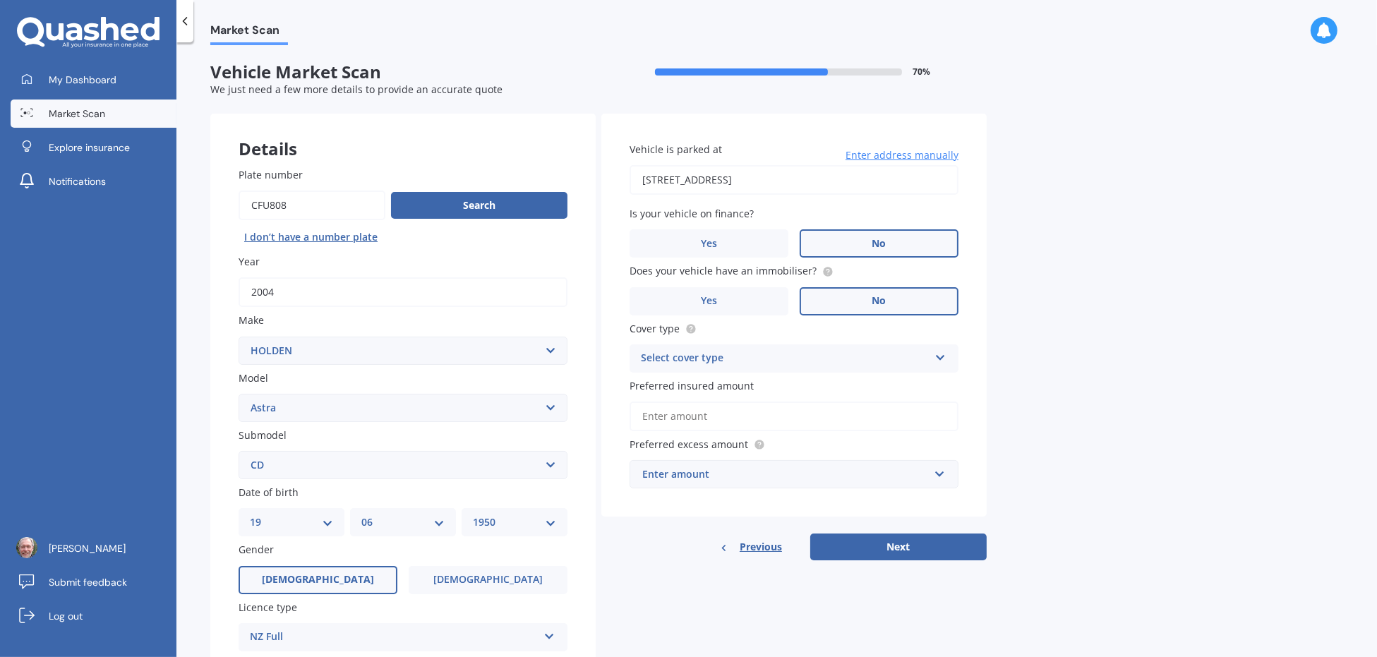
click at [863, 304] on label "No" at bounding box center [879, 301] width 159 height 28
click at [0, 0] on input "No" at bounding box center [0, 0] width 0 height 0
click at [938, 359] on icon at bounding box center [941, 355] width 12 height 10
click at [711, 387] on span "Comprehensive" at bounding box center [679, 385] width 75 height 13
click at [739, 418] on input "Preferred insured amount" at bounding box center [794, 417] width 329 height 30
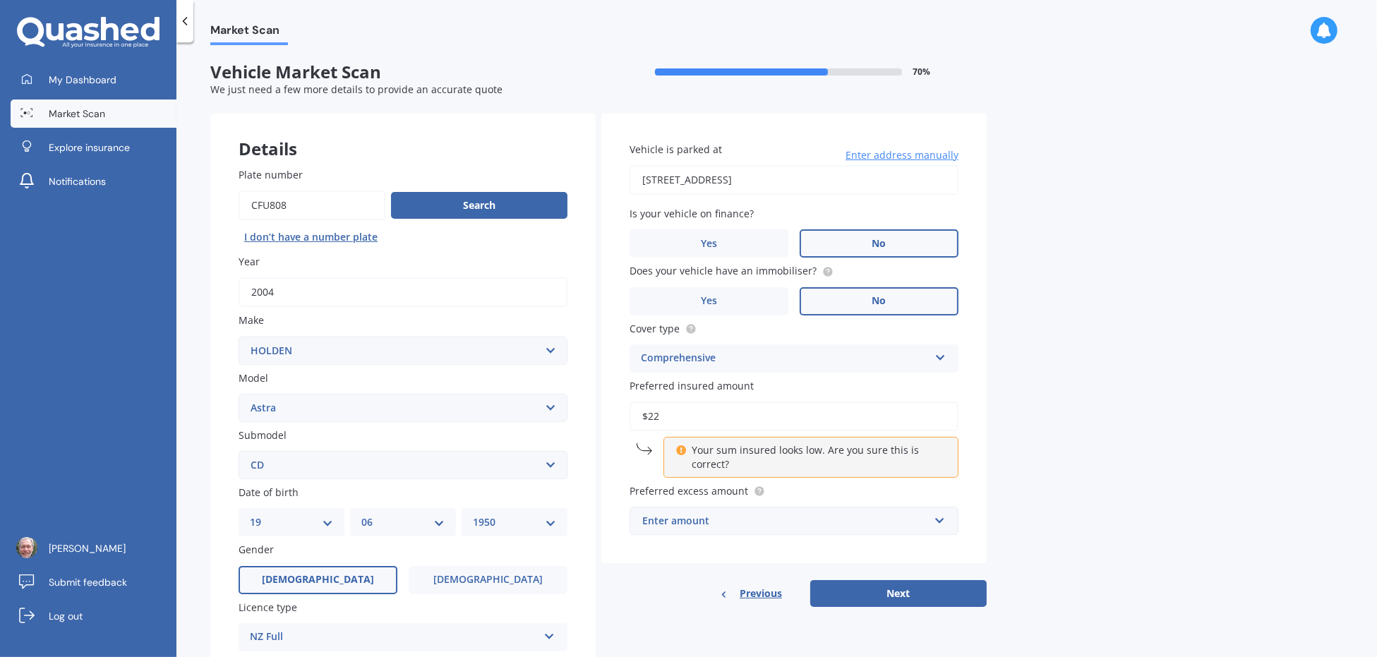
type input "$2"
click at [1036, 425] on div "Market Scan Vehicle Market Scan 70 % We just need a few more details to provide…" at bounding box center [777, 352] width 1201 height 615
click at [728, 523] on div "Enter amount" at bounding box center [785, 521] width 287 height 16
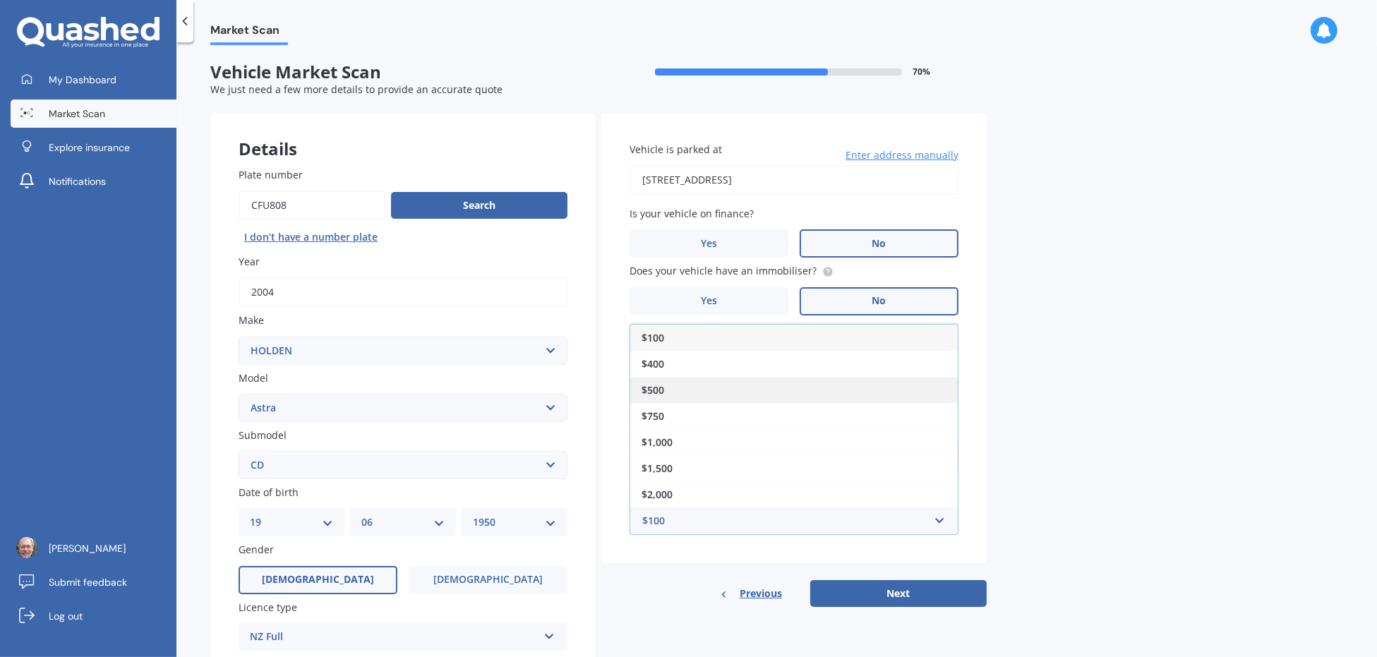
click at [659, 387] on span "$500" at bounding box center [653, 389] width 23 height 13
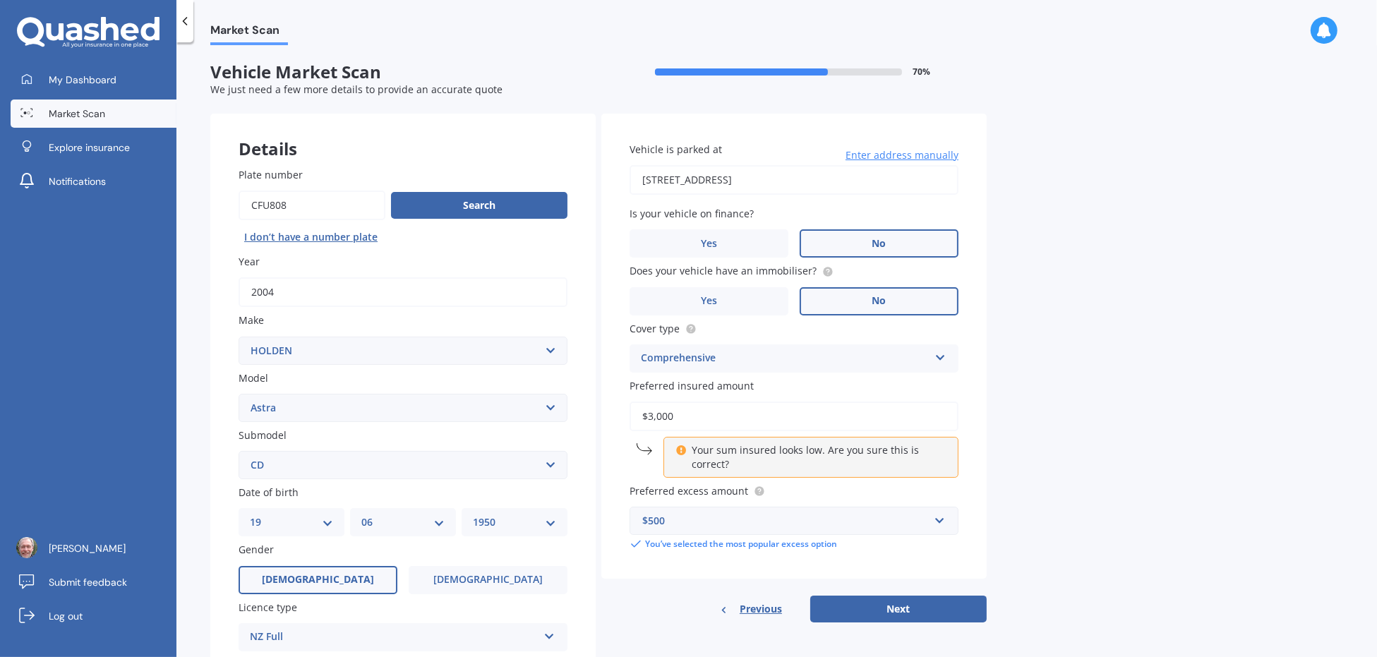
click at [693, 418] on input "$3,000" at bounding box center [794, 417] width 329 height 30
type input "$3"
type input "$2,200"
click at [1096, 422] on div "Market Scan Vehicle Market Scan 70 % We just need a few more details to provide…" at bounding box center [777, 352] width 1201 height 615
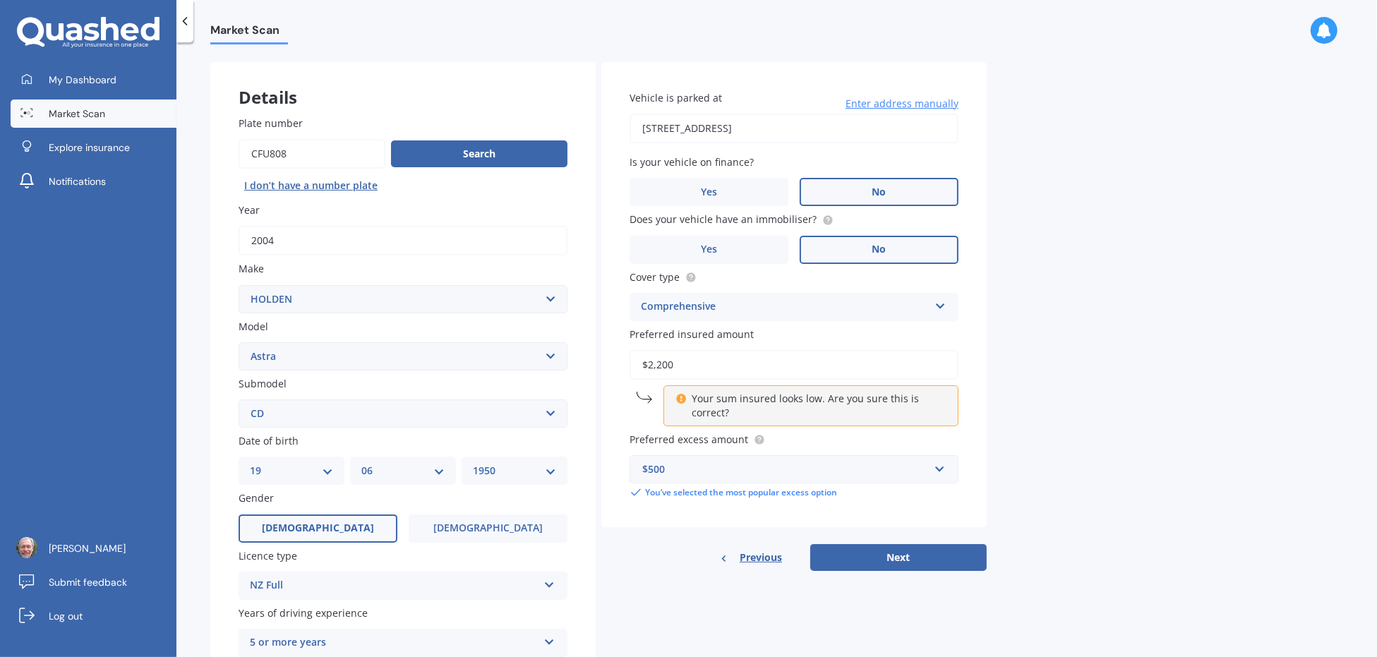
scroll to position [70, 0]
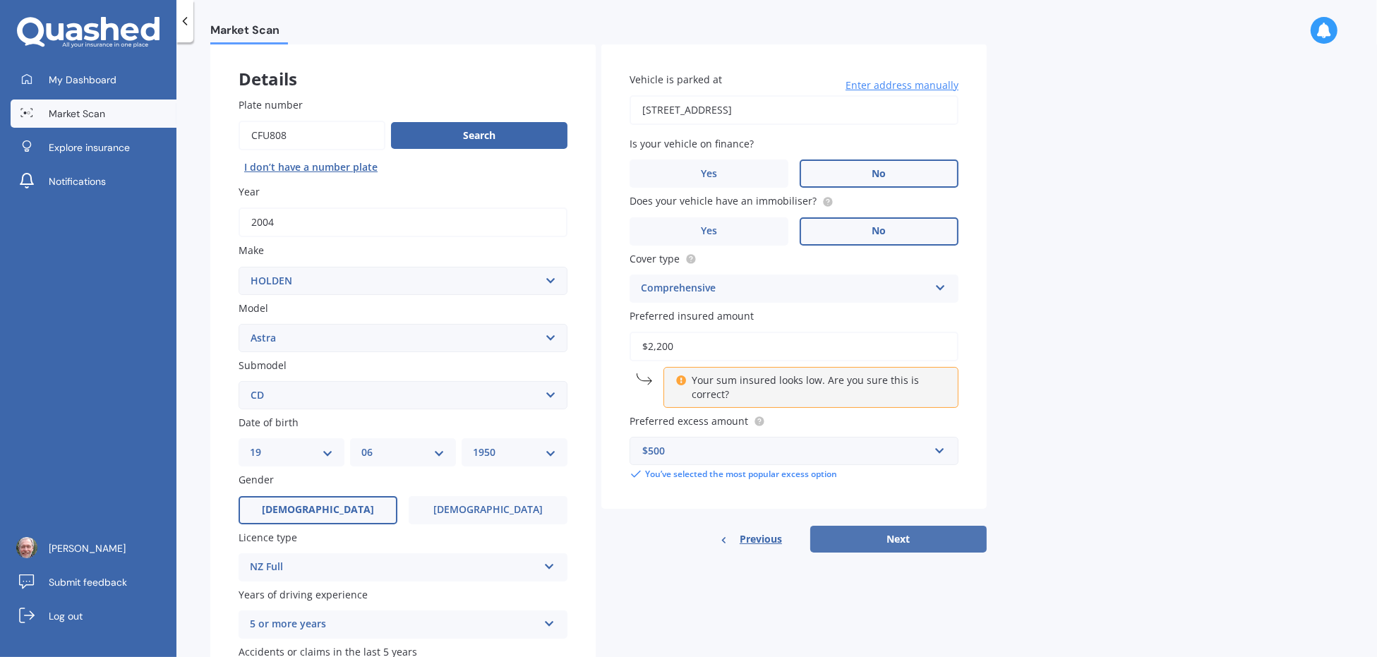
click at [892, 538] on button "Next" at bounding box center [899, 539] width 177 height 27
select select "19"
select select "06"
select select "1950"
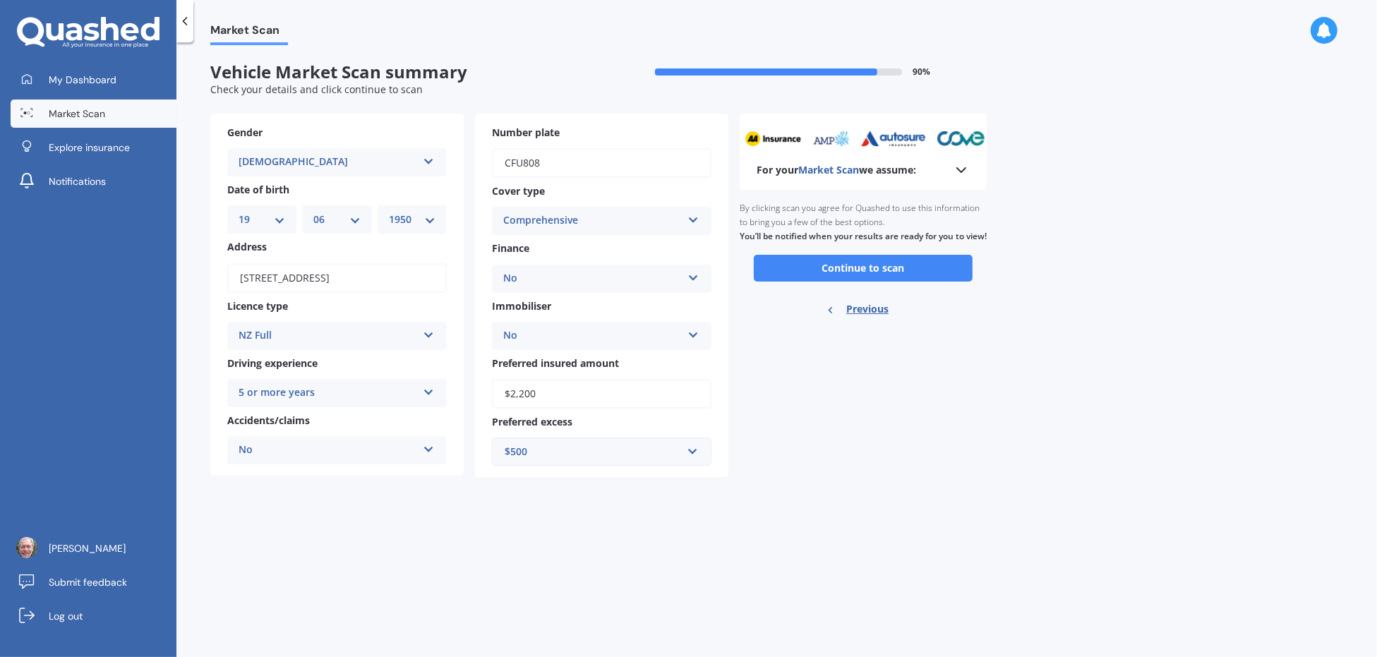
scroll to position [0, 0]
click at [878, 278] on button "Continue to scan" at bounding box center [863, 268] width 219 height 27
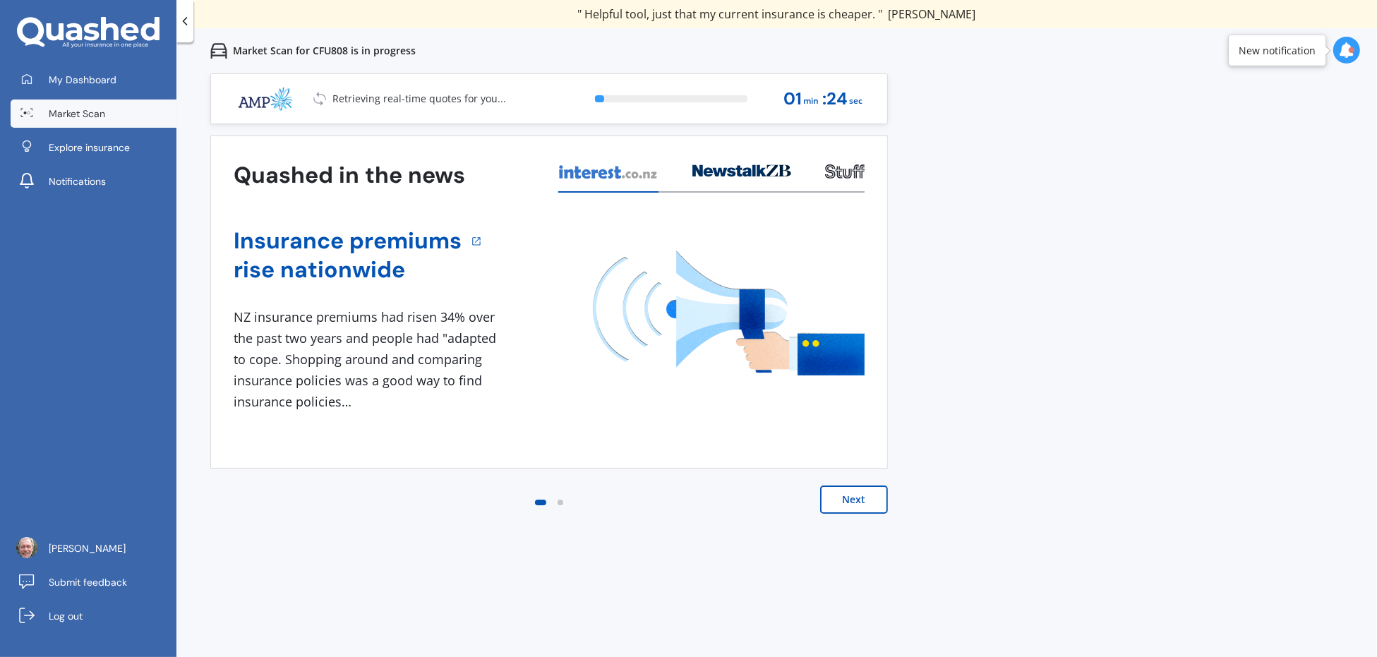
click at [849, 501] on button "Next" at bounding box center [854, 500] width 68 height 28
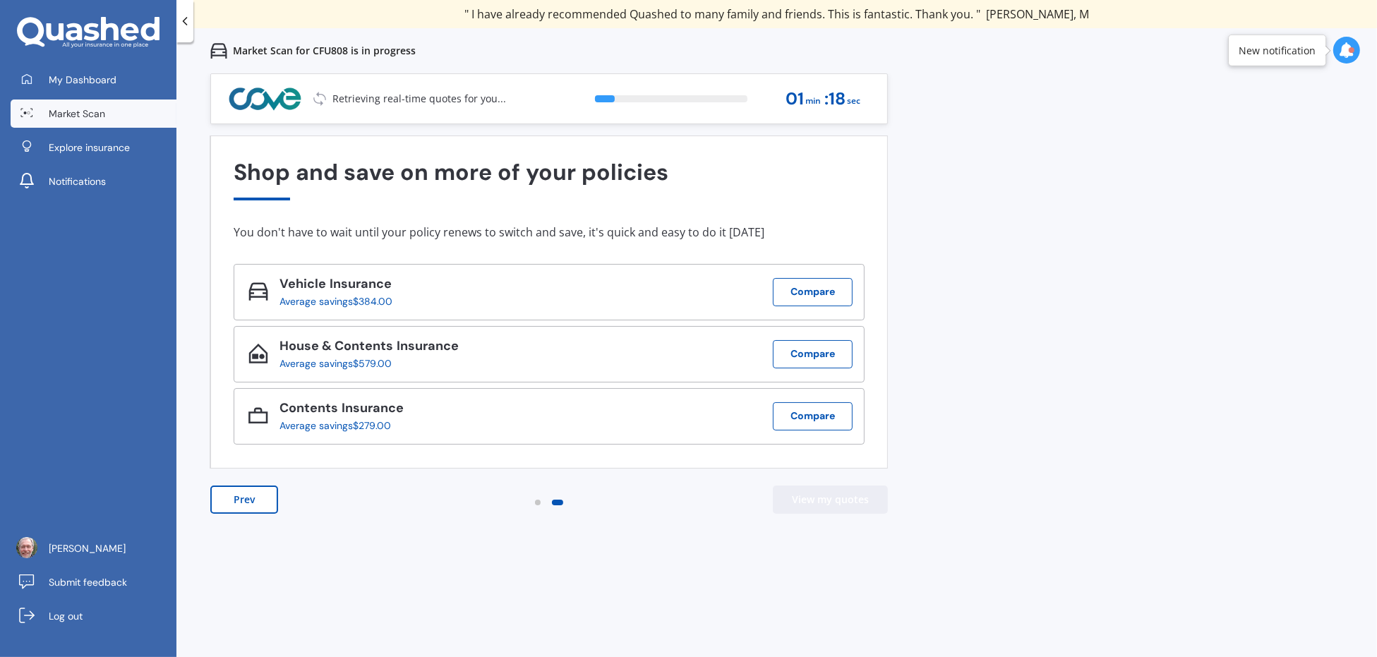
click at [818, 497] on button "View my quotes" at bounding box center [830, 500] width 115 height 28
click at [794, 292] on button "Compare" at bounding box center [813, 292] width 80 height 28
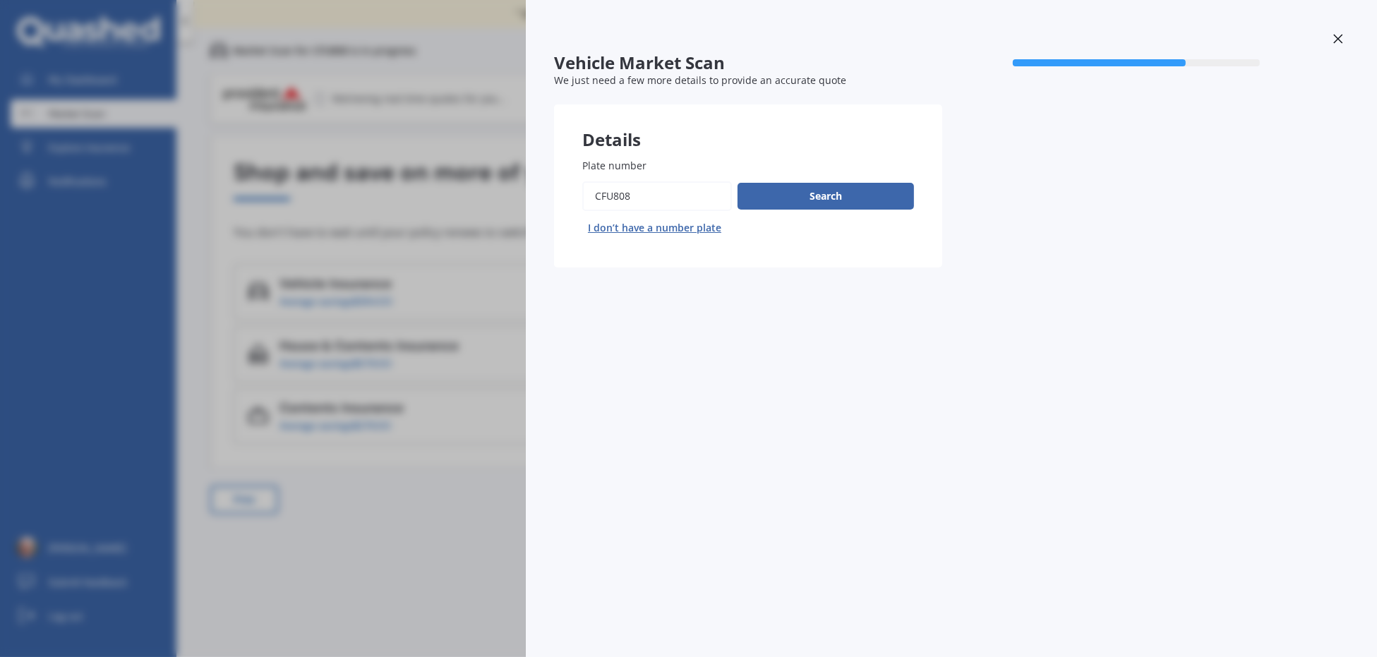
click at [1339, 35] on icon at bounding box center [1339, 39] width 10 height 10
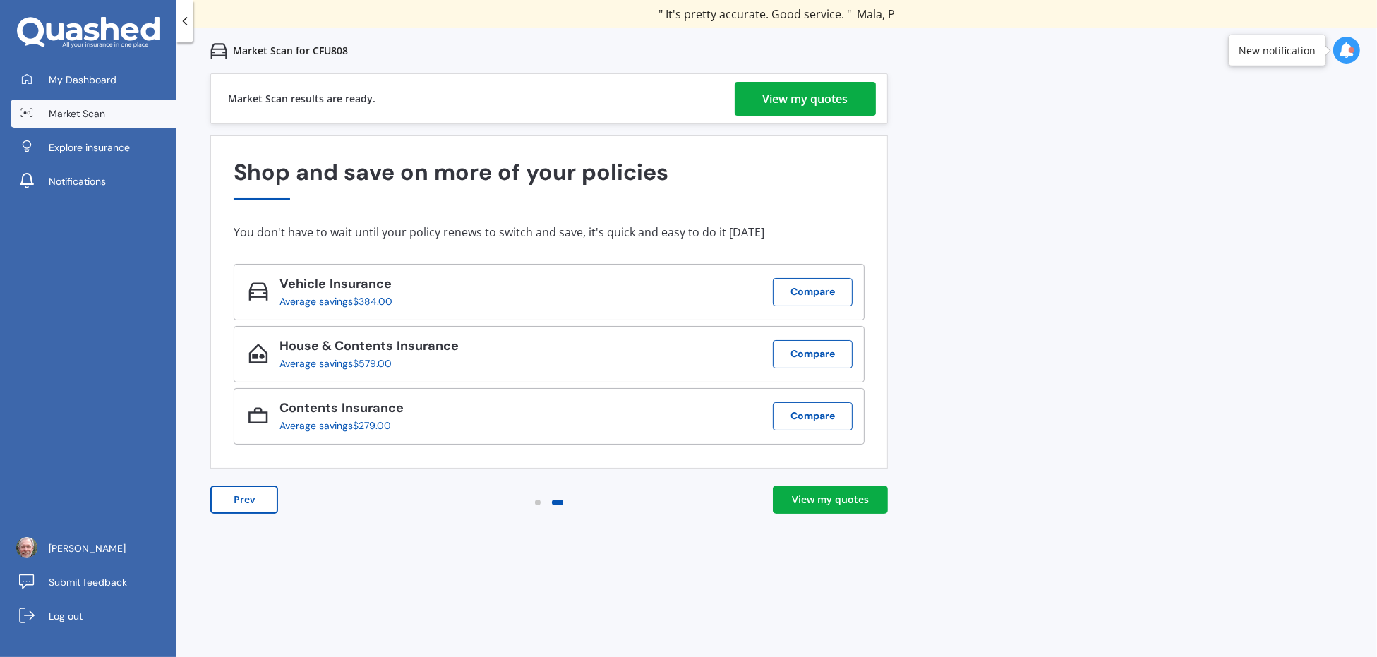
click at [804, 98] on div "View my quotes" at bounding box center [805, 99] width 85 height 34
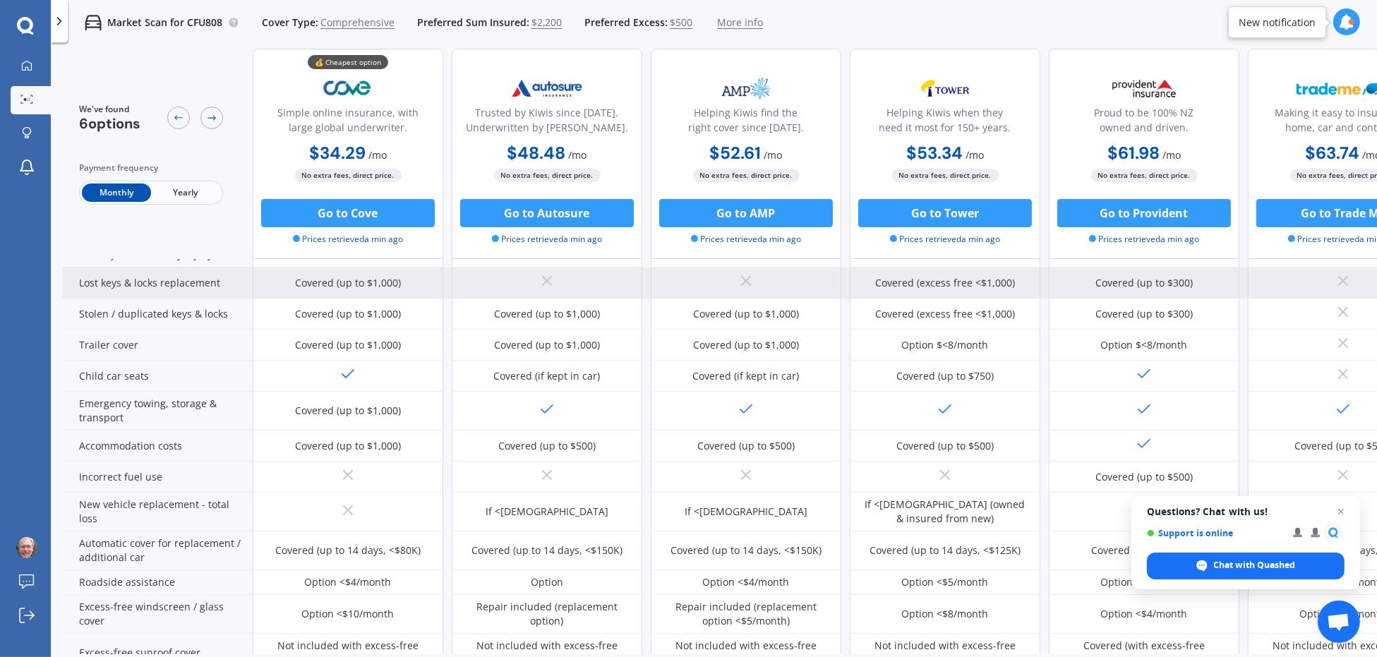
scroll to position [70, 0]
